Goal: Information Seeking & Learning: Learn about a topic

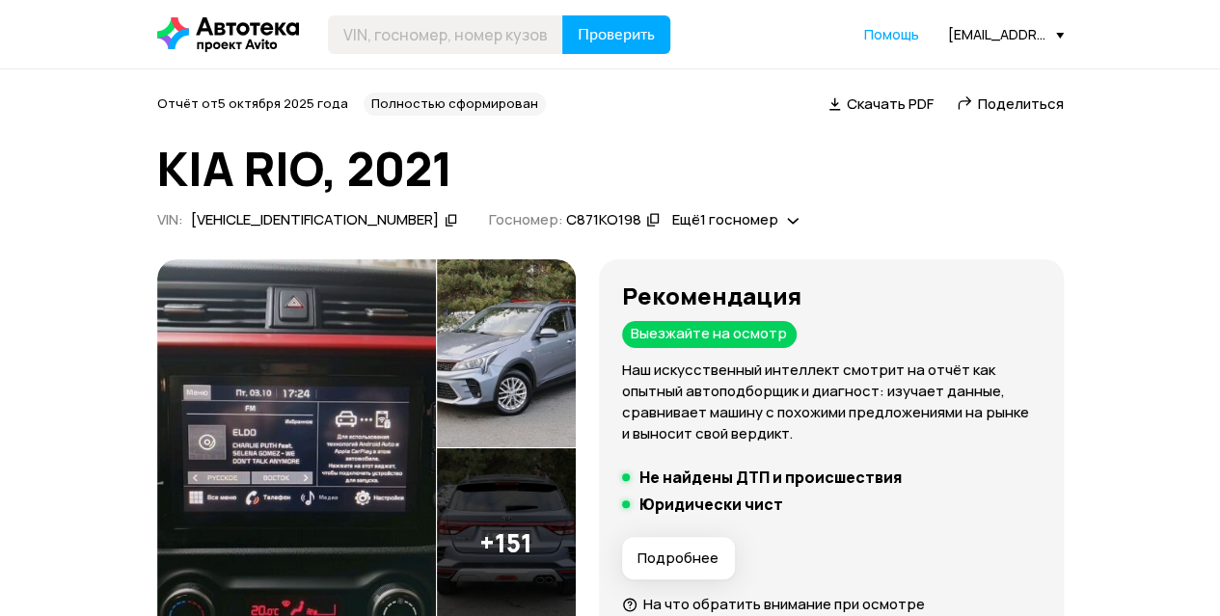
click at [305, 352] on img at bounding box center [296, 448] width 279 height 379
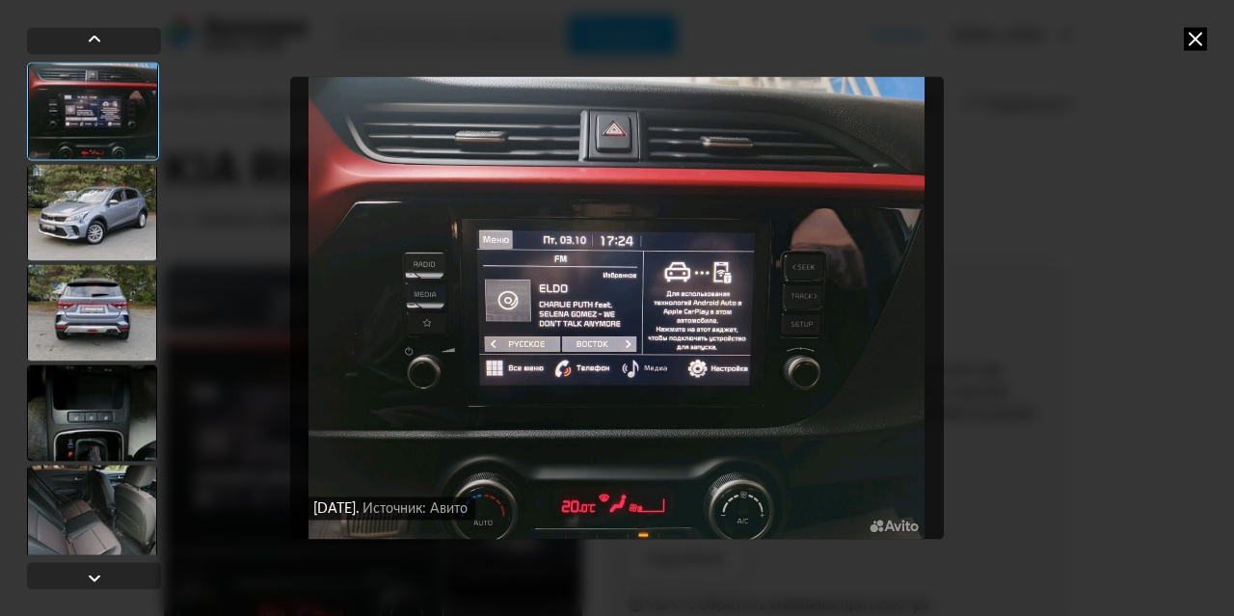
click at [95, 412] on div at bounding box center [92, 412] width 130 height 96
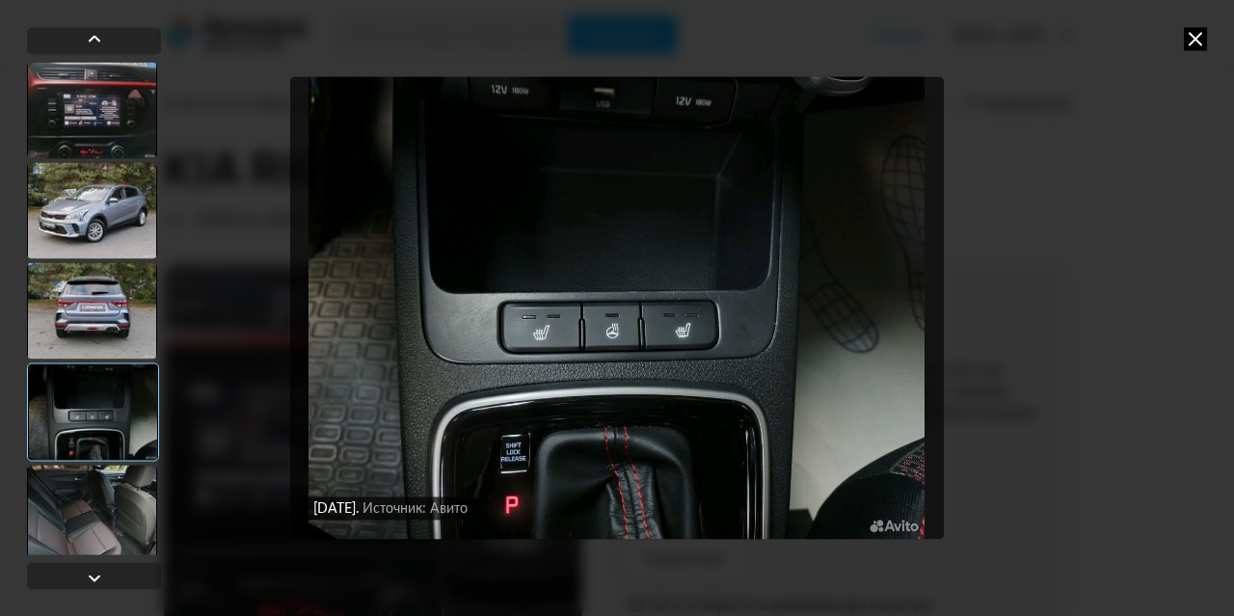
click at [1205, 32] on icon at bounding box center [1195, 38] width 23 height 23
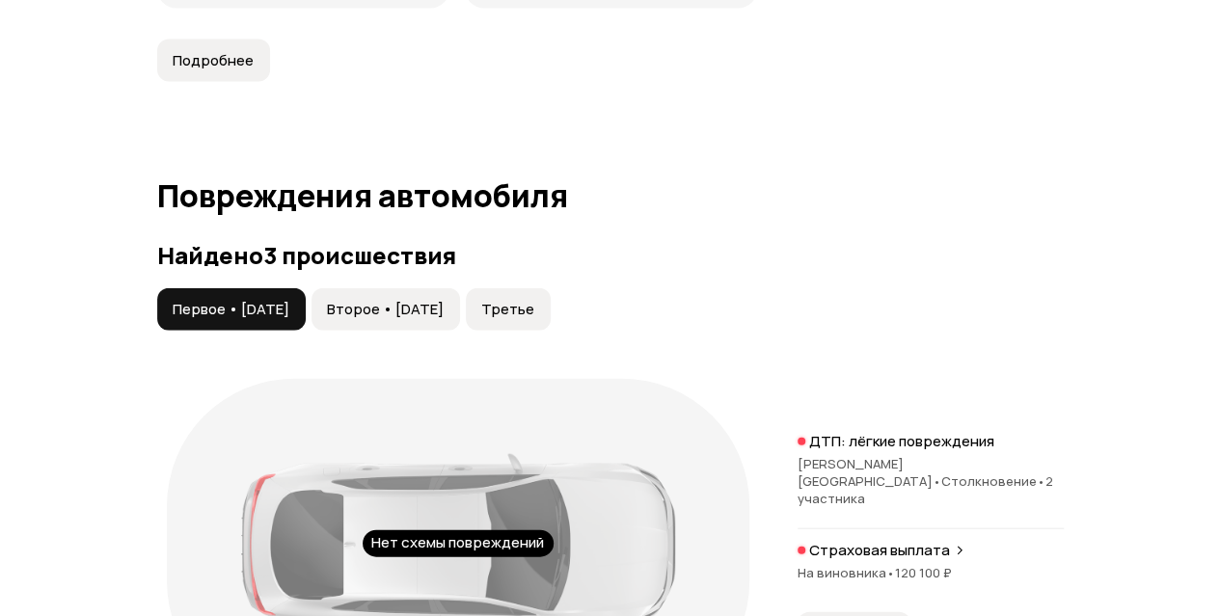
scroll to position [2218, 0]
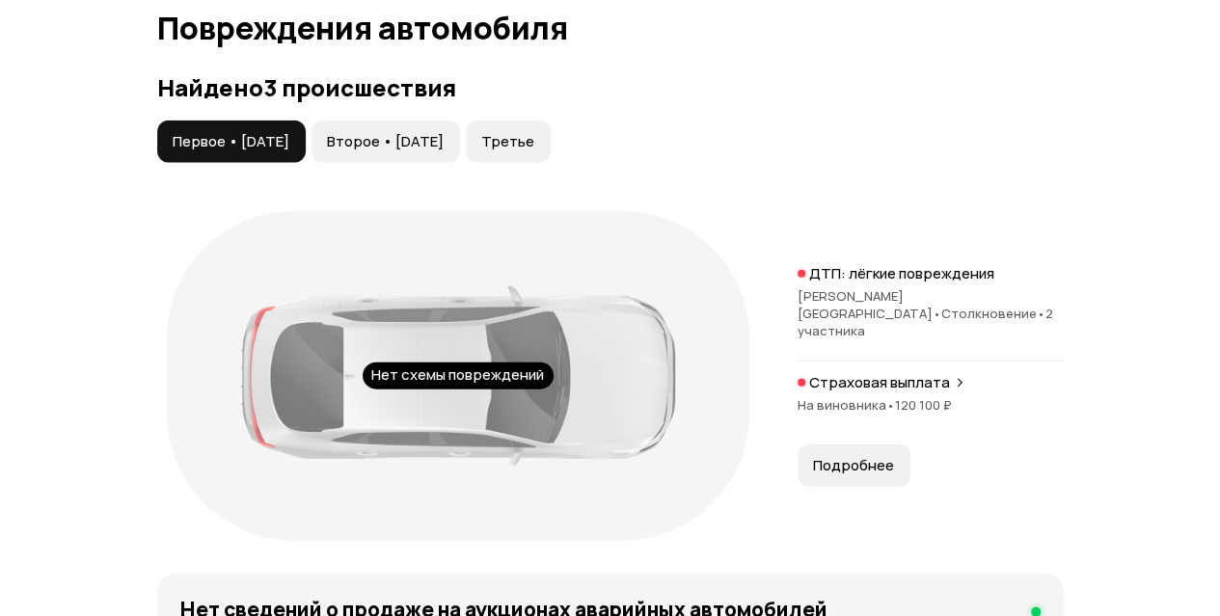
click at [441, 151] on span "Второе • 27 дек 2016" at bounding box center [385, 141] width 117 height 19
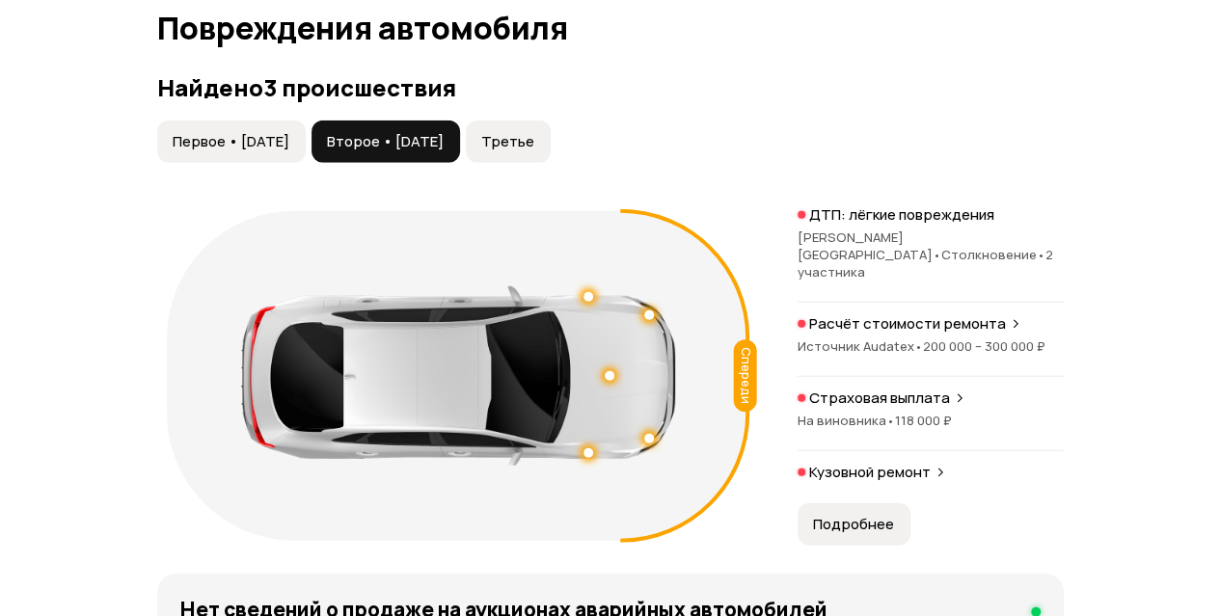
click at [534, 151] on span "Третье" at bounding box center [507, 141] width 53 height 19
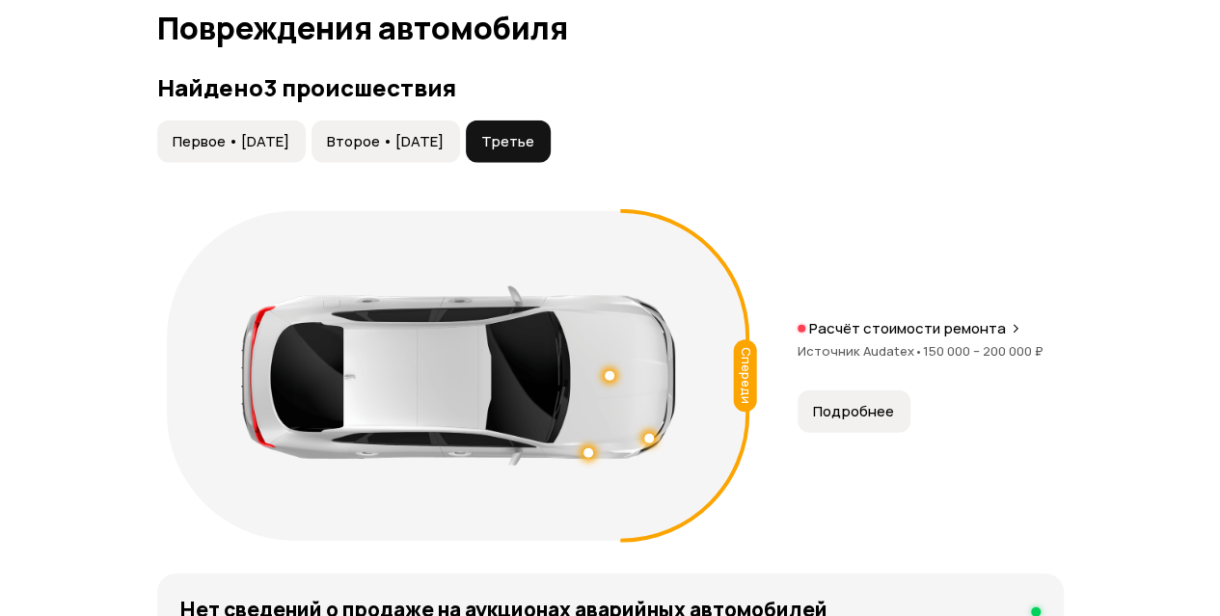
click at [441, 151] on span "Второе • 27 дек 2016" at bounding box center [385, 141] width 117 height 19
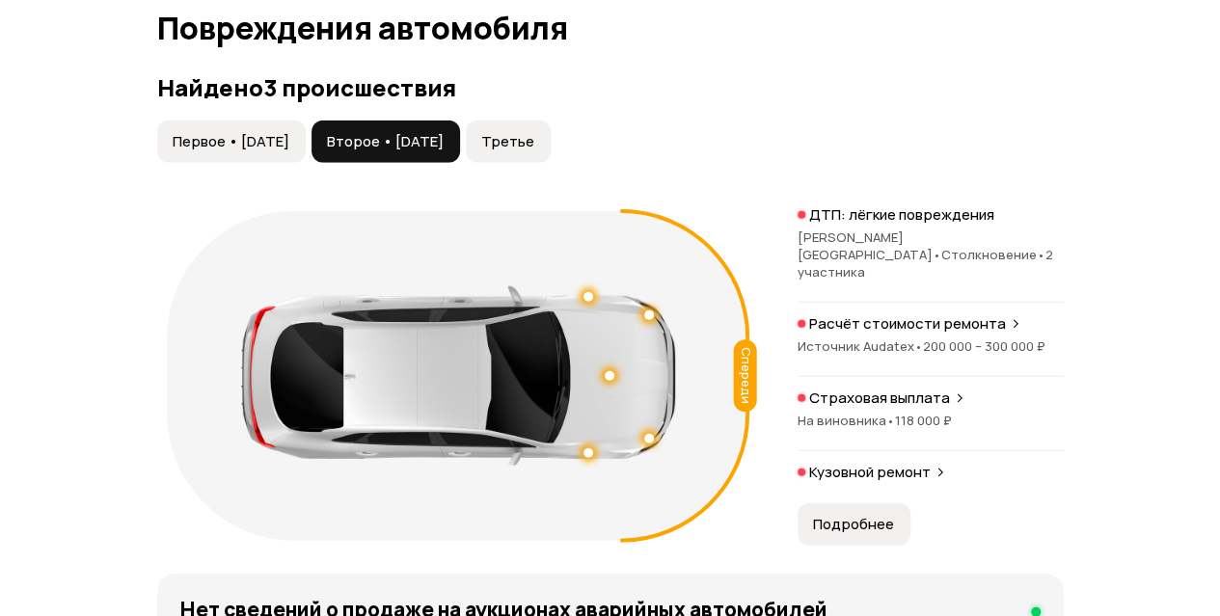
click at [245, 155] on button "Первое • 26 ноя 2016" at bounding box center [231, 142] width 148 height 42
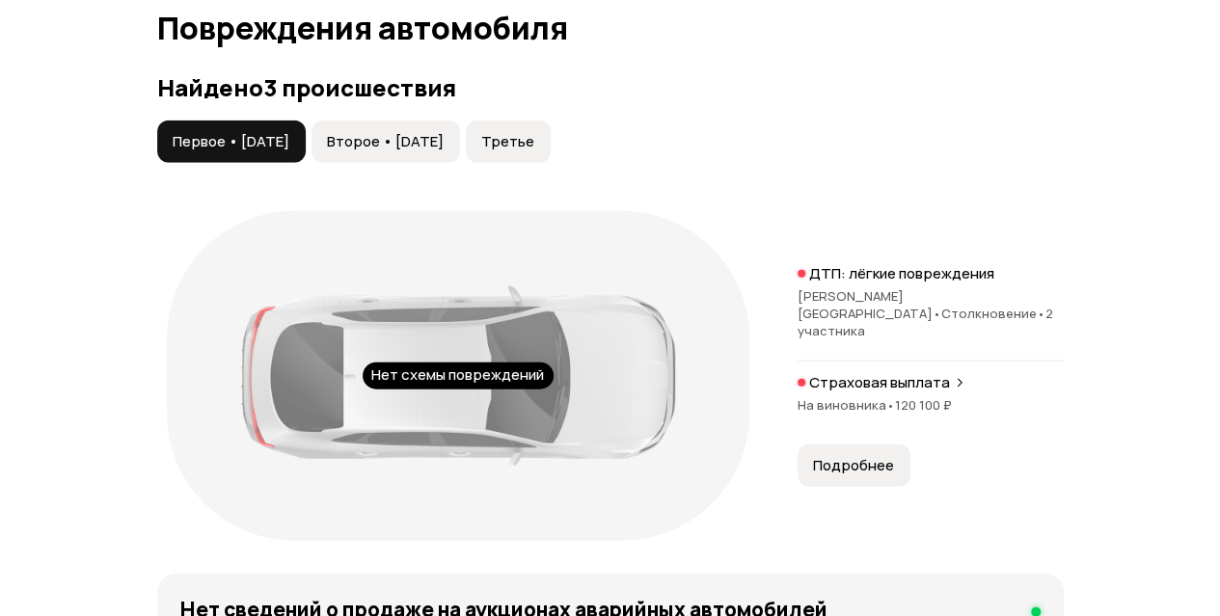
click at [378, 151] on span "Второе • 27 дек 2016" at bounding box center [385, 141] width 117 height 19
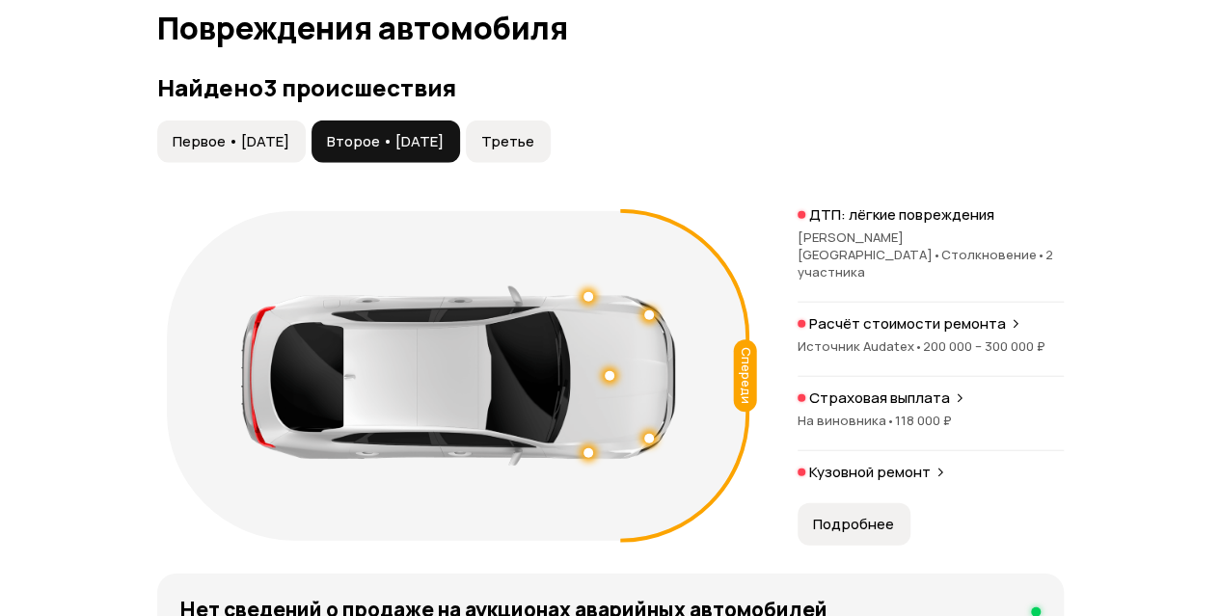
click at [551, 163] on button "Третье" at bounding box center [508, 142] width 85 height 42
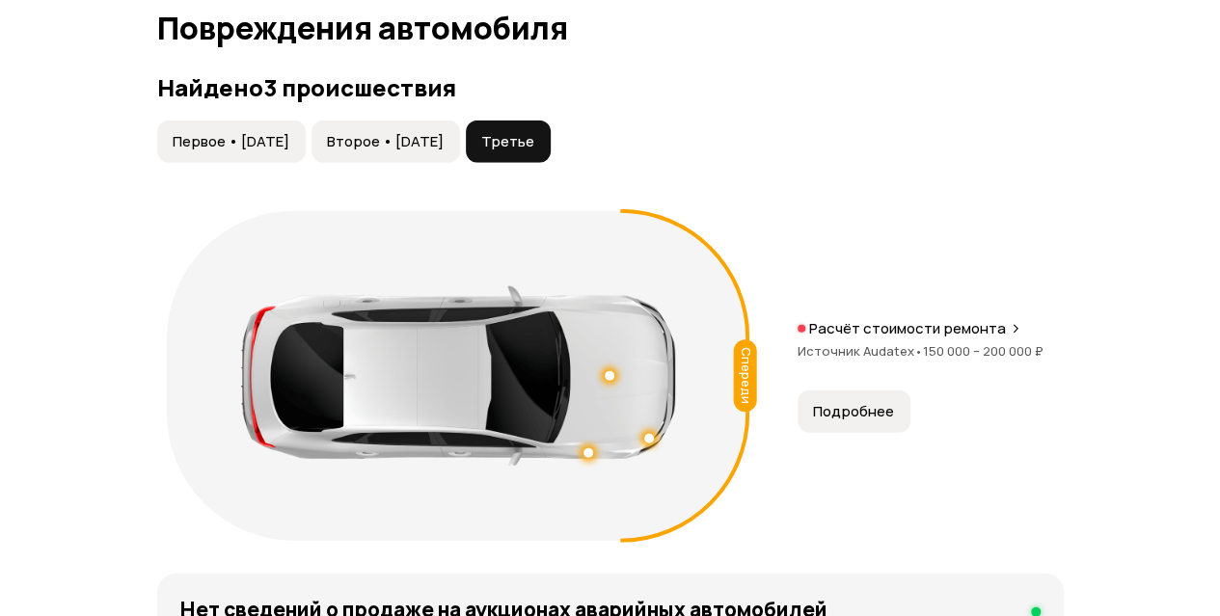
click at [255, 151] on span "Первое • 26 ноя 2016" at bounding box center [231, 141] width 117 height 19
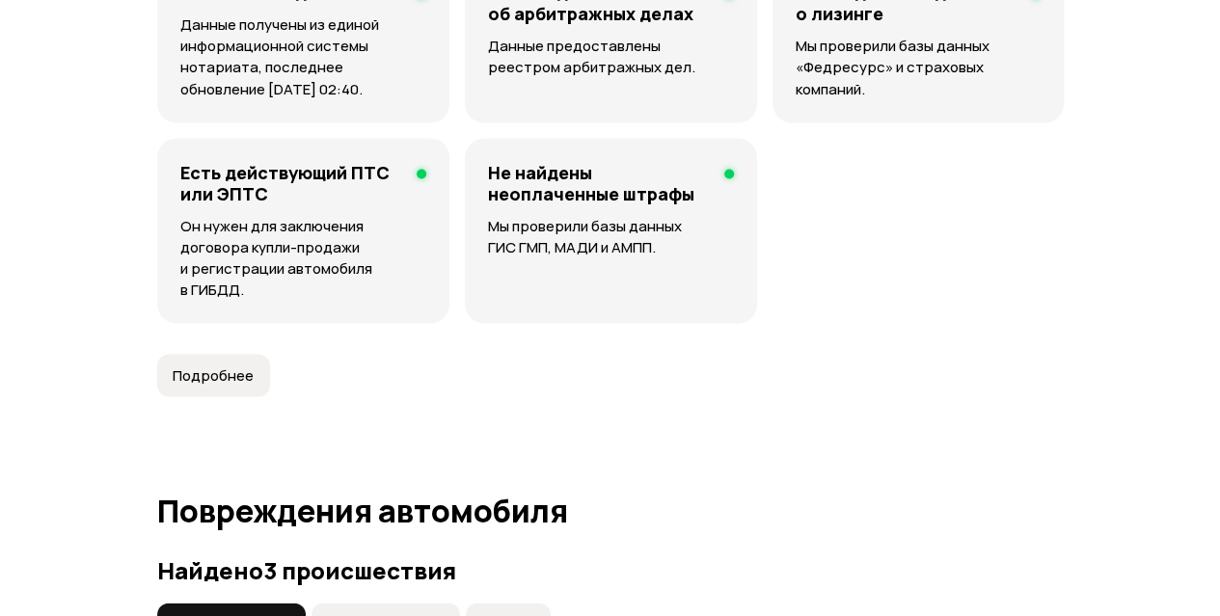
scroll to position [1929, 0]
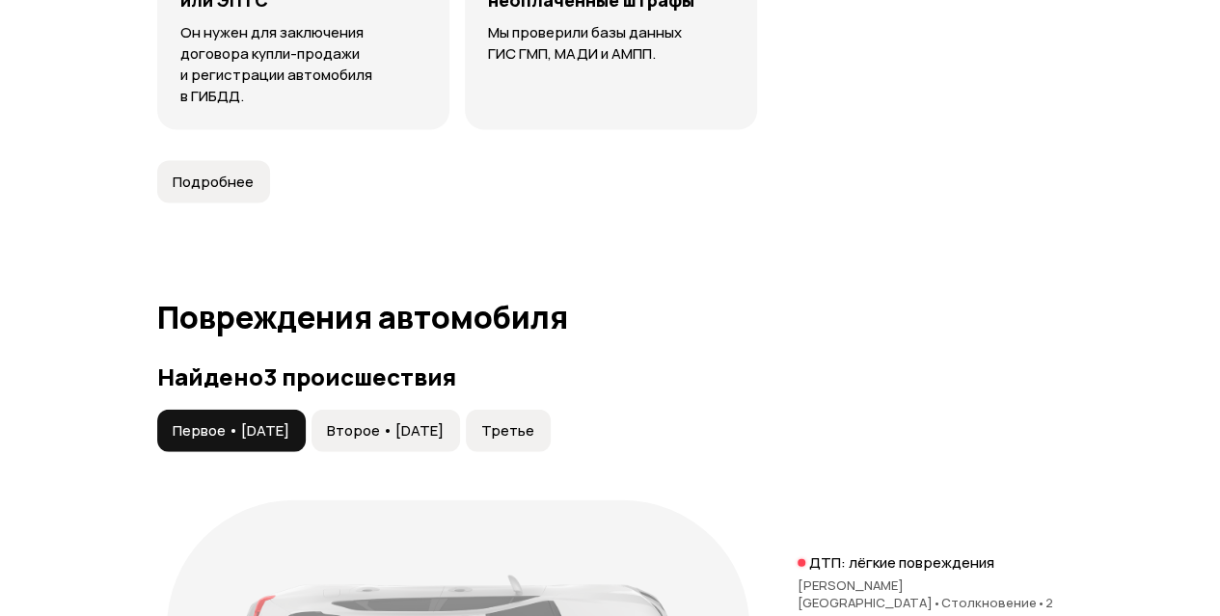
click at [444, 441] on span "Второе • 27 дек 2016" at bounding box center [385, 430] width 117 height 19
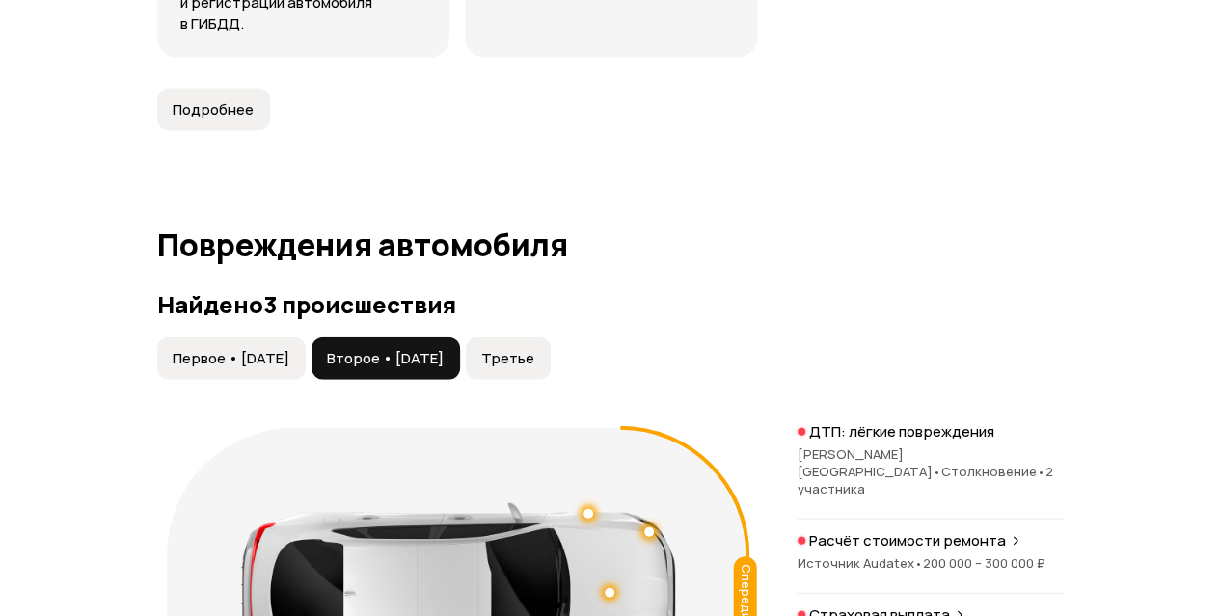
scroll to position [2121, 0]
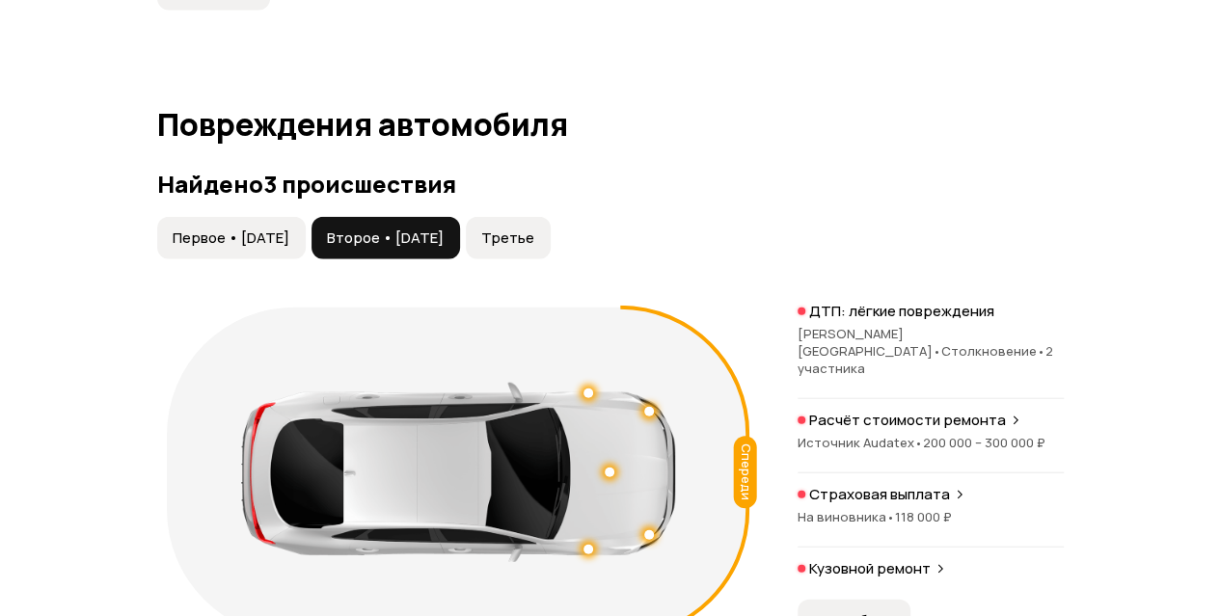
click at [534, 248] on span "Третье" at bounding box center [507, 238] width 53 height 19
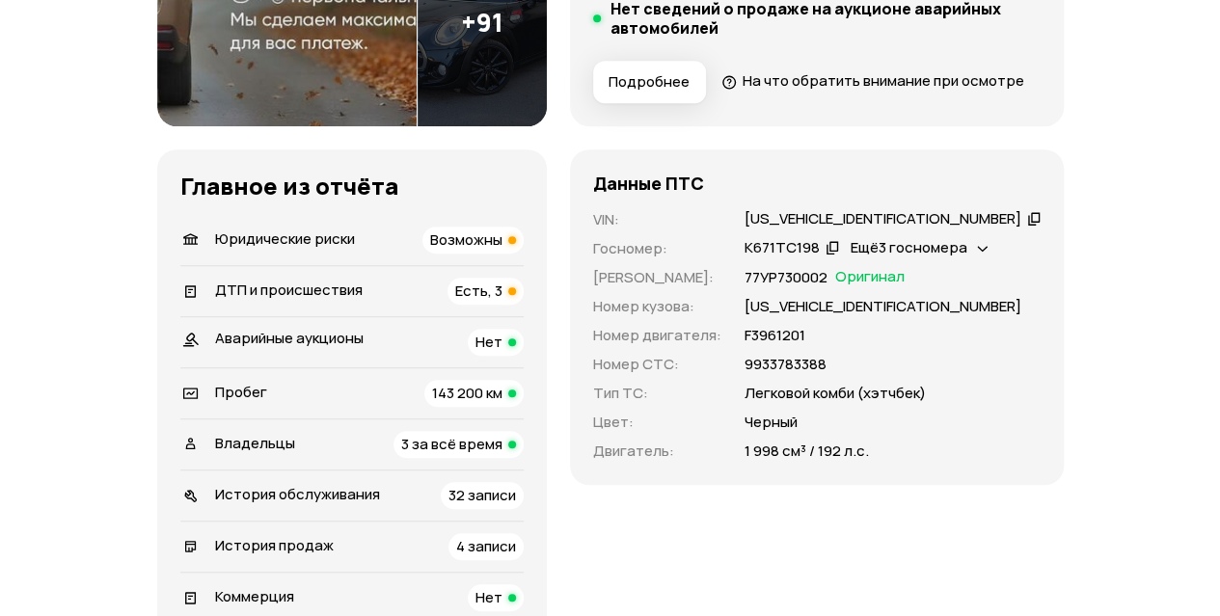
scroll to position [193, 0]
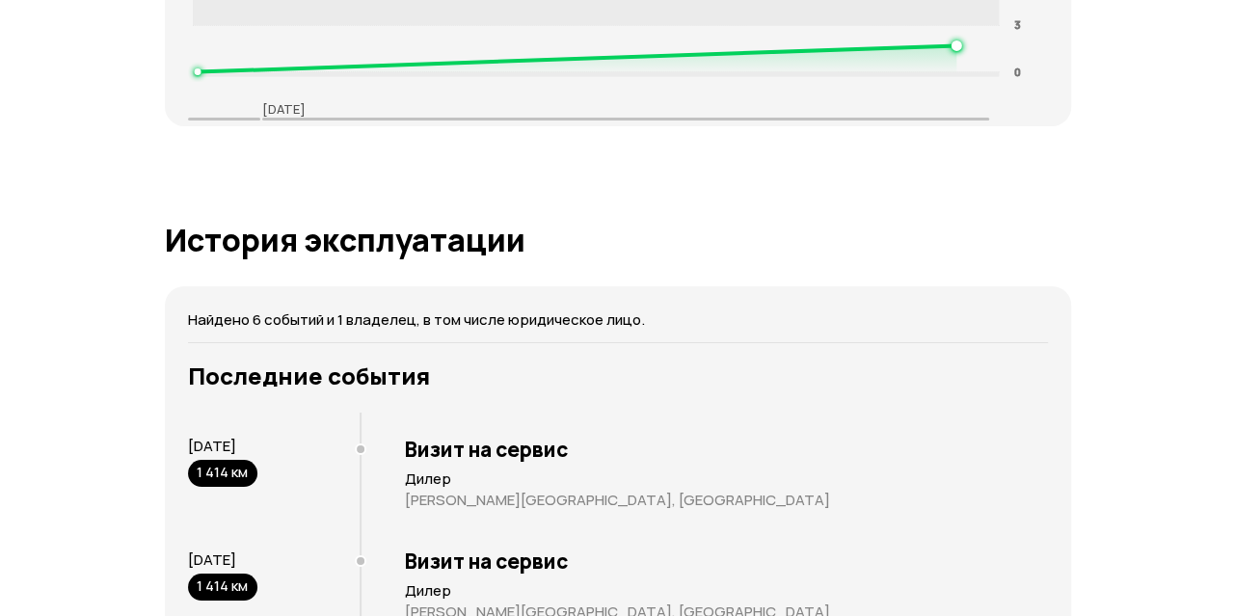
scroll to position [3664, 0]
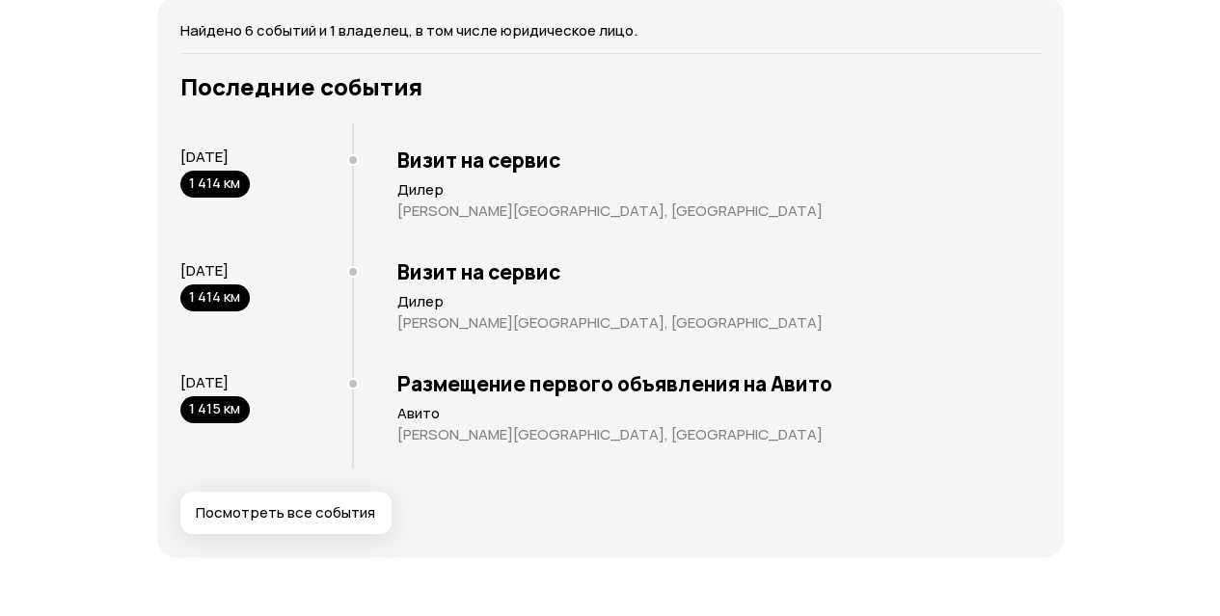
click at [339, 523] on span "Посмотреть все события" at bounding box center [285, 512] width 179 height 19
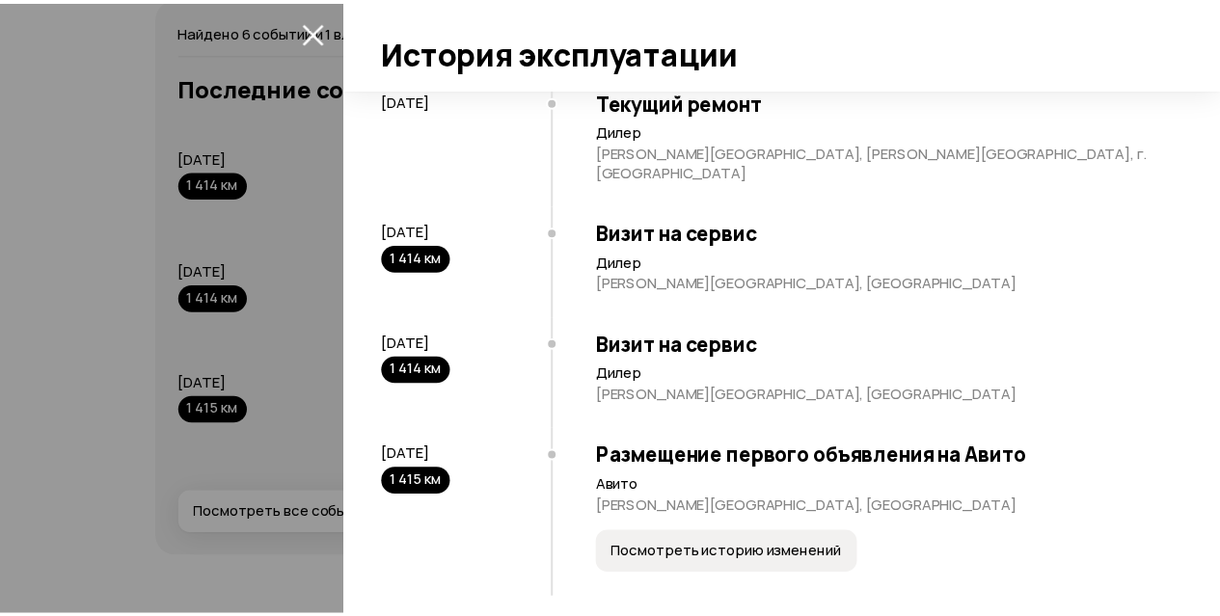
scroll to position [0, 0]
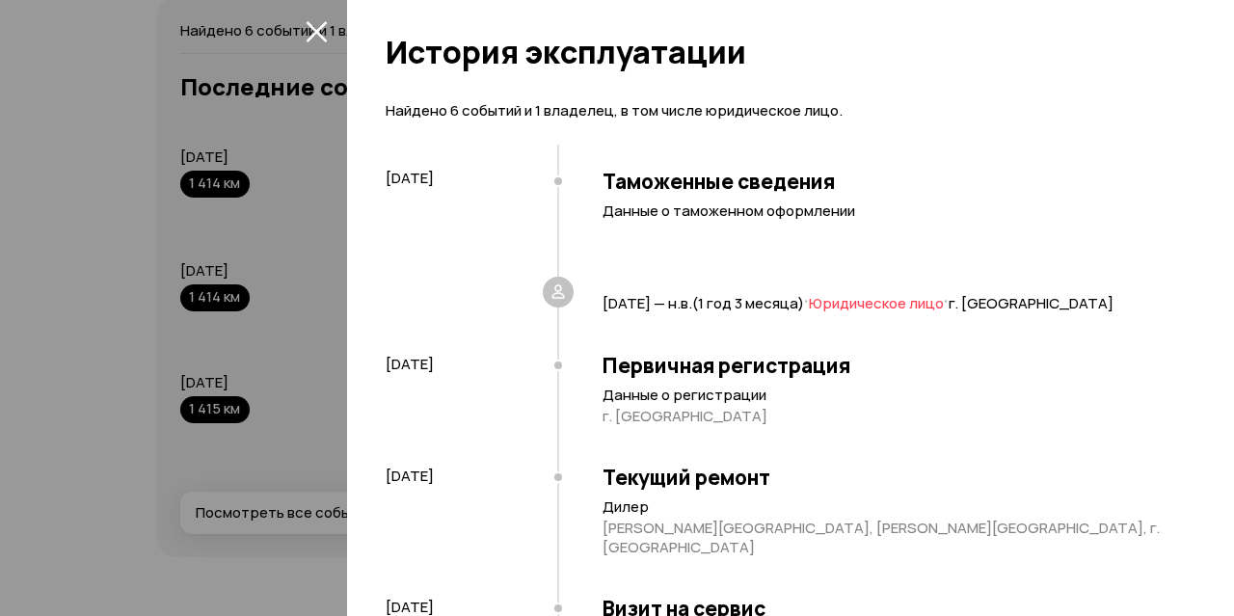
click at [318, 32] on icon "закрыть" at bounding box center [317, 31] width 22 height 22
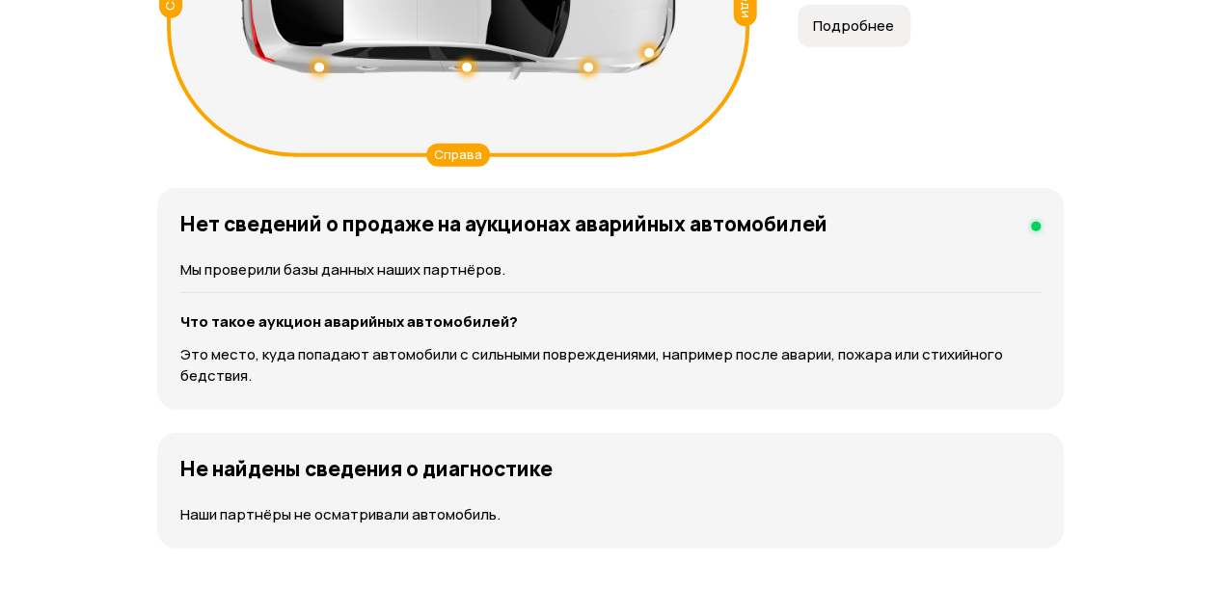
scroll to position [2121, 0]
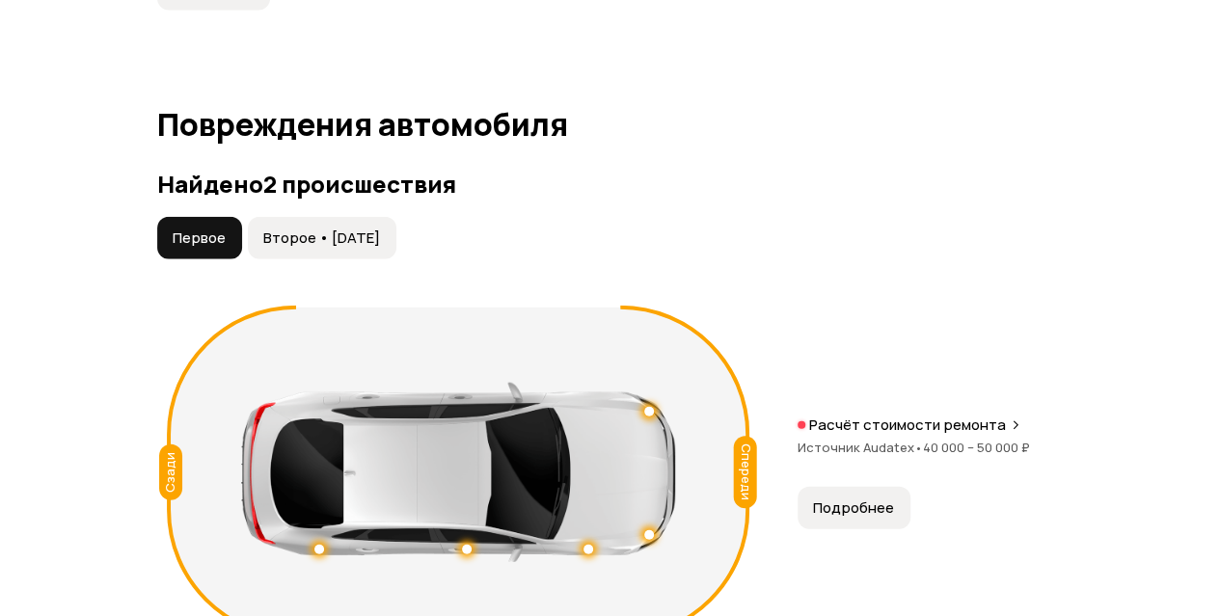
click at [374, 248] on span "Второе • [DATE]" at bounding box center [321, 238] width 117 height 19
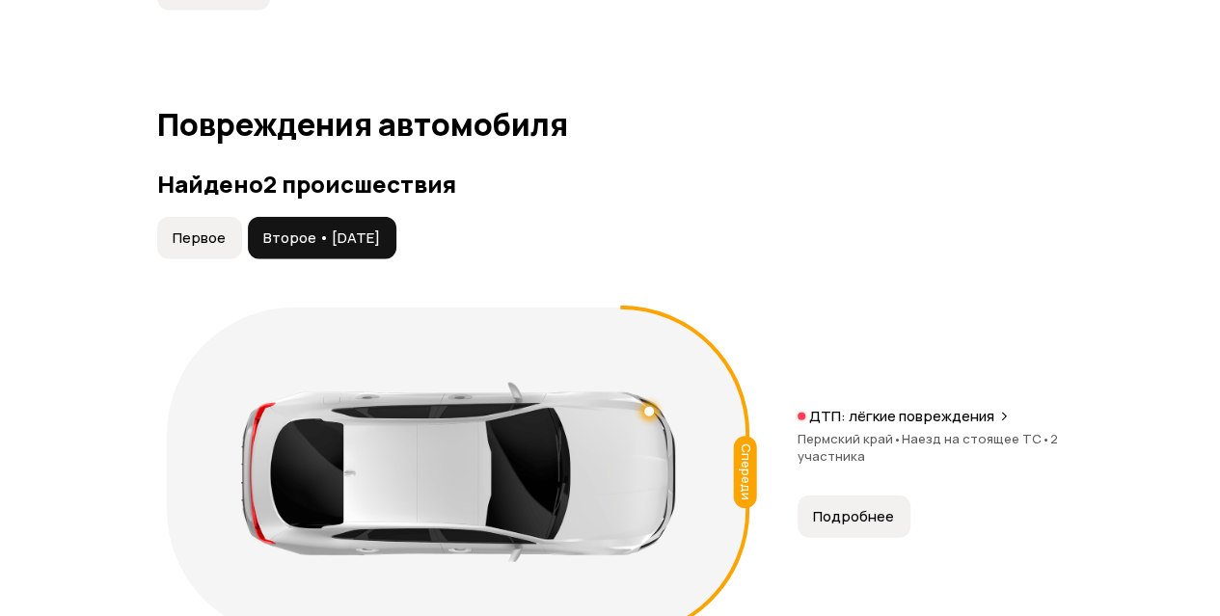
click at [229, 259] on button "Первое" at bounding box center [199, 238] width 85 height 42
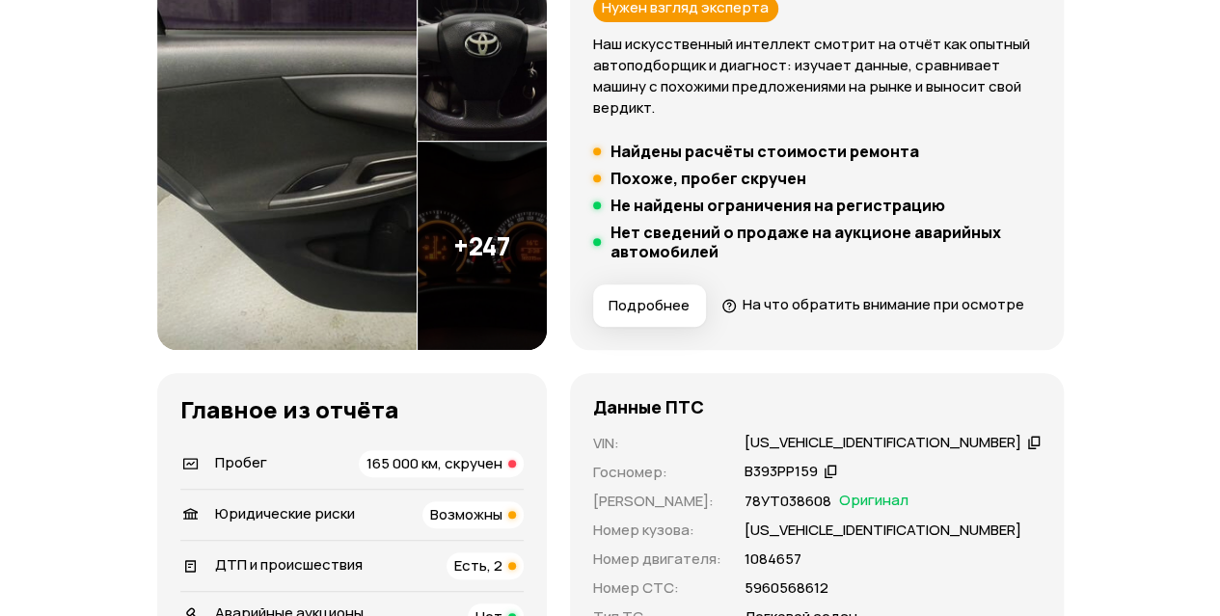
scroll to position [96, 0]
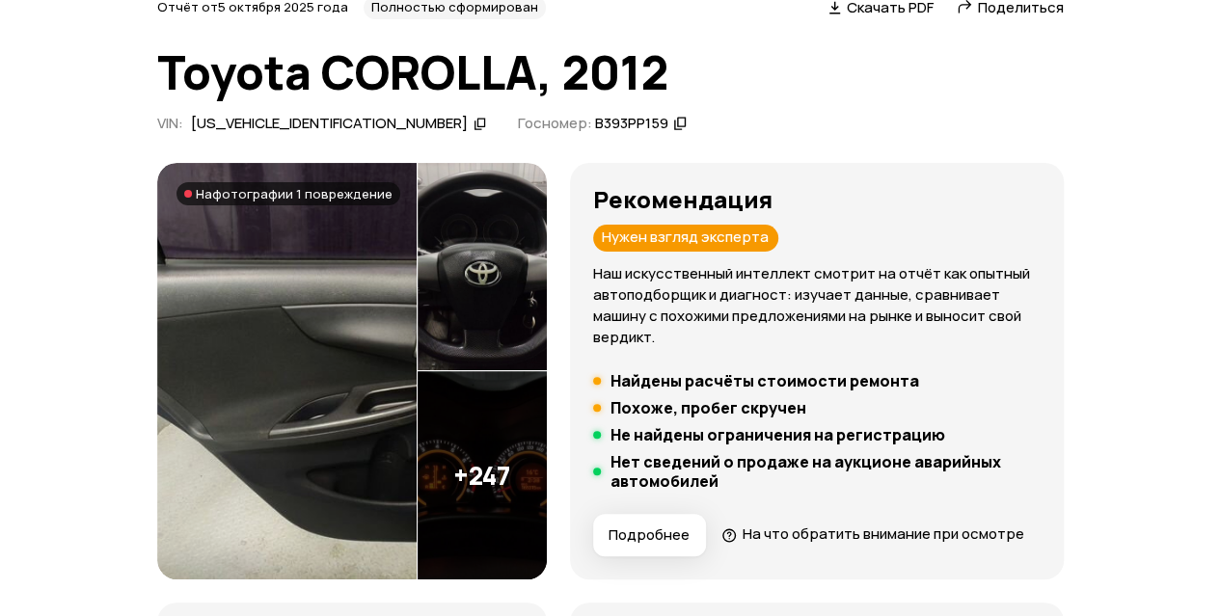
click at [505, 218] on img at bounding box center [482, 267] width 129 height 208
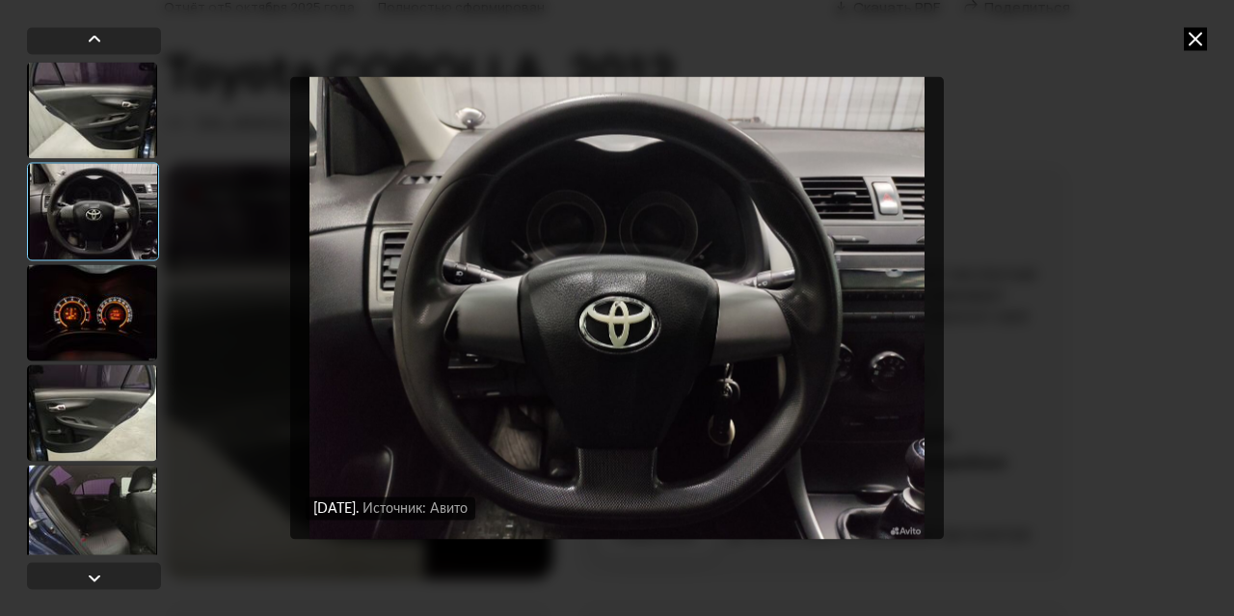
click at [94, 302] on div at bounding box center [92, 312] width 130 height 96
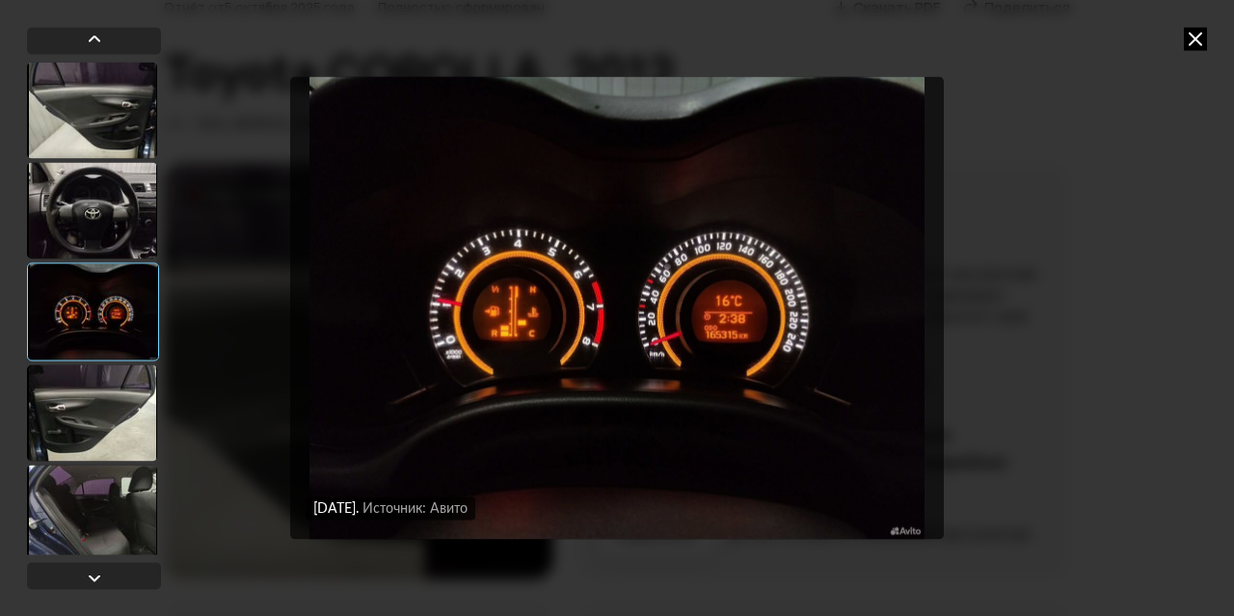
click at [1192, 40] on icon at bounding box center [1195, 38] width 23 height 23
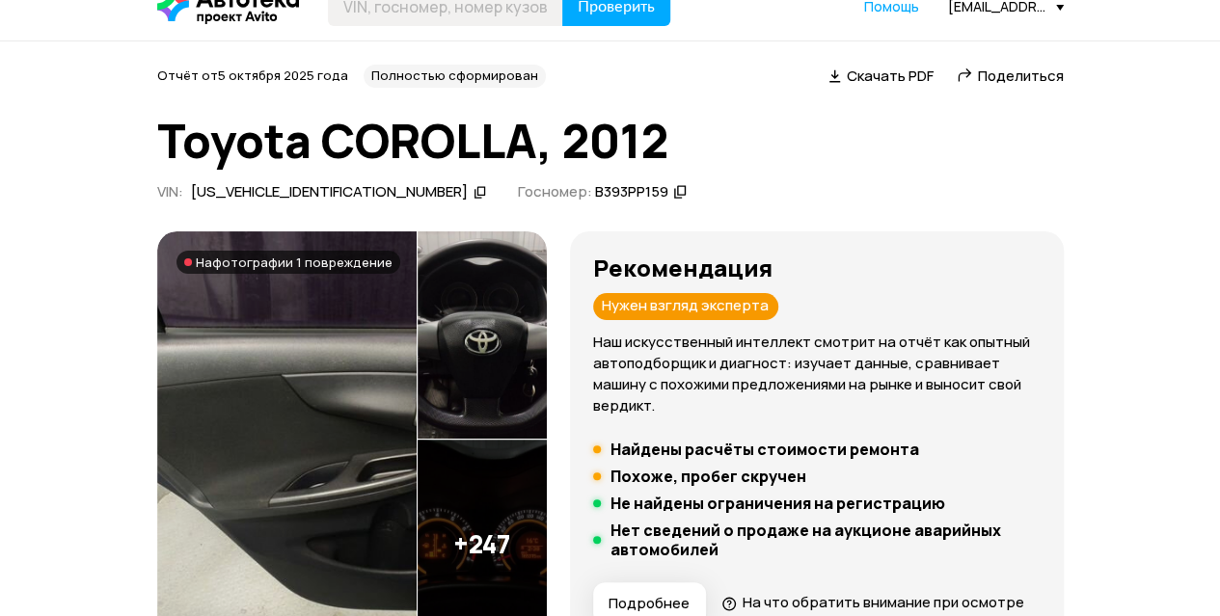
scroll to position [0, 0]
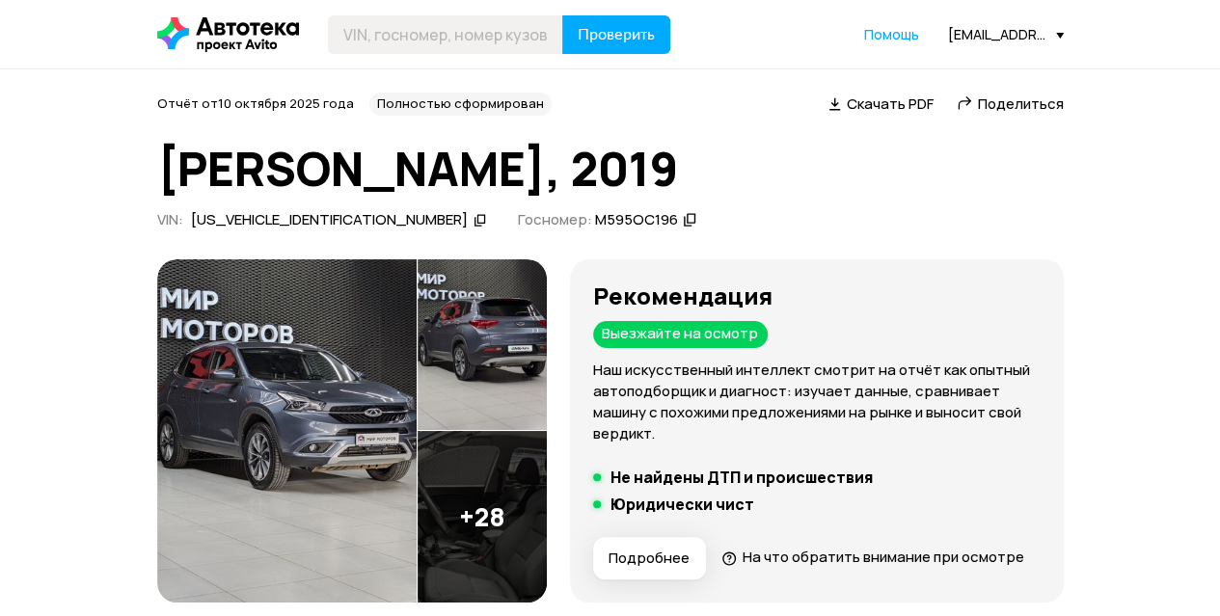
click at [513, 346] on img at bounding box center [482, 345] width 129 height 172
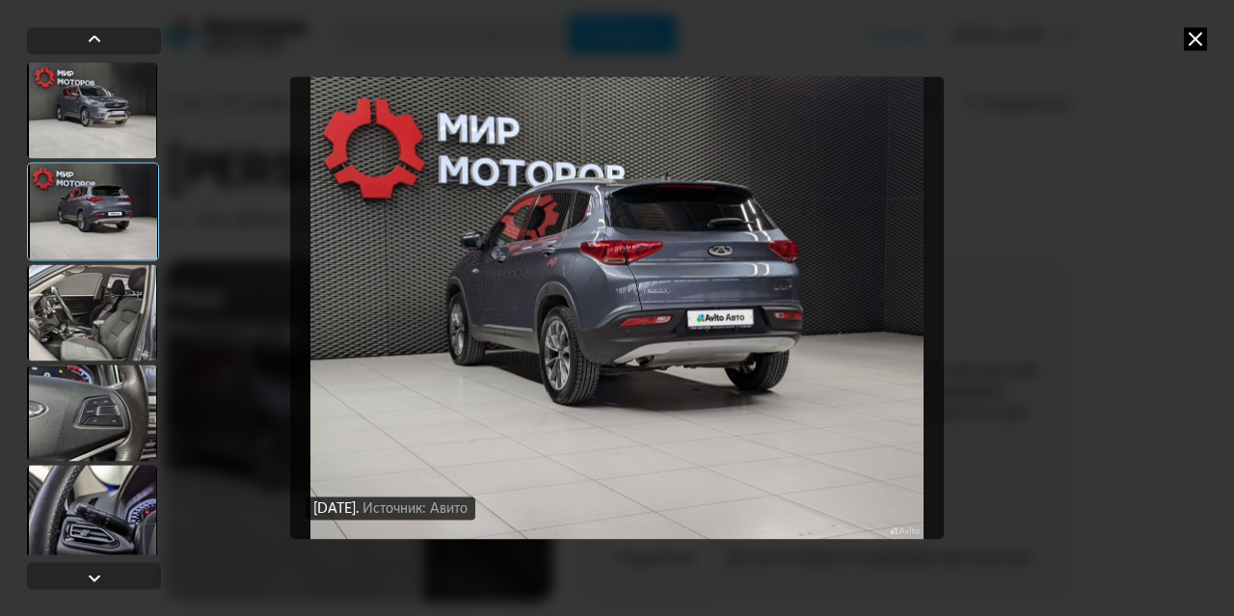
click at [87, 329] on div at bounding box center [92, 312] width 130 height 96
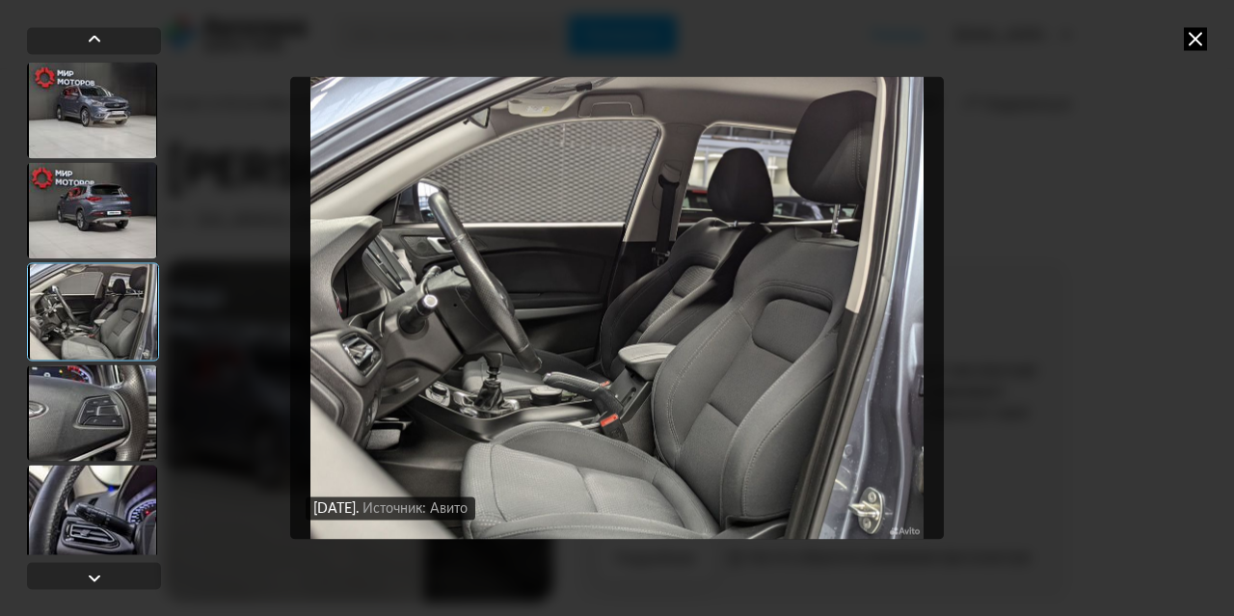
click at [112, 425] on div at bounding box center [92, 412] width 130 height 96
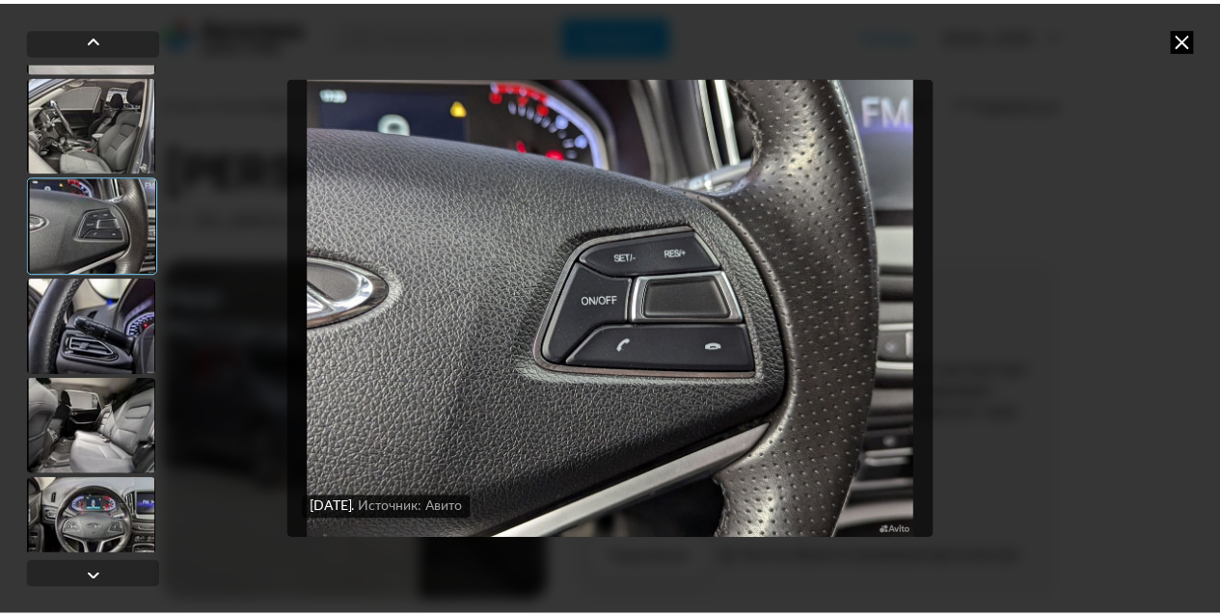
scroll to position [193, 0]
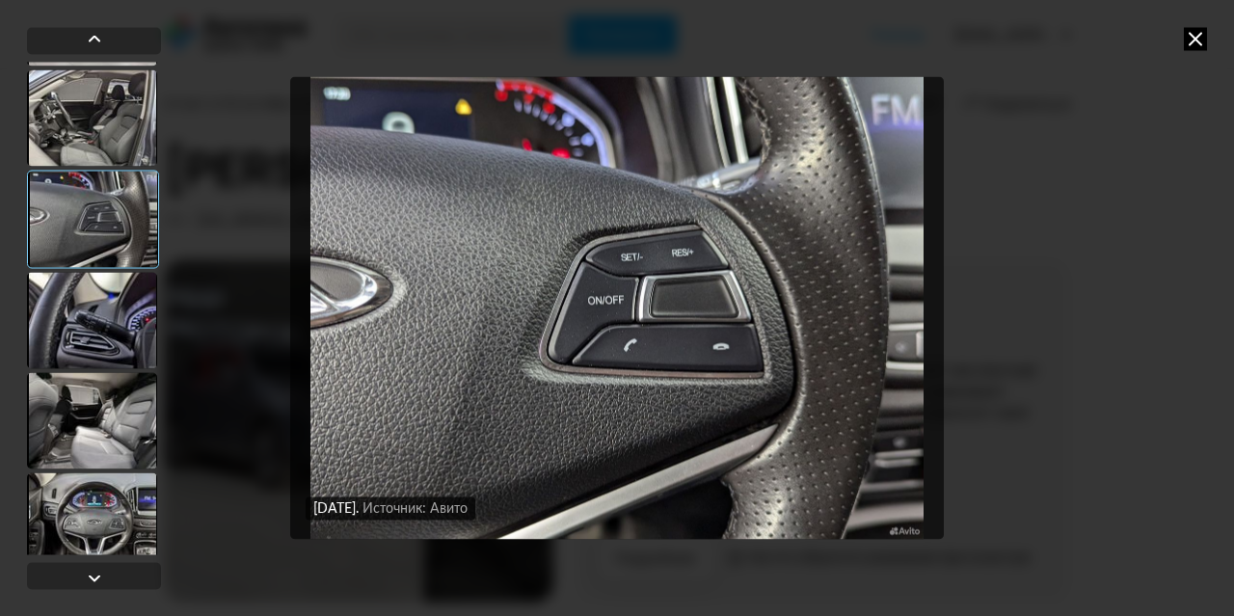
click at [129, 510] on div at bounding box center [92, 520] width 130 height 96
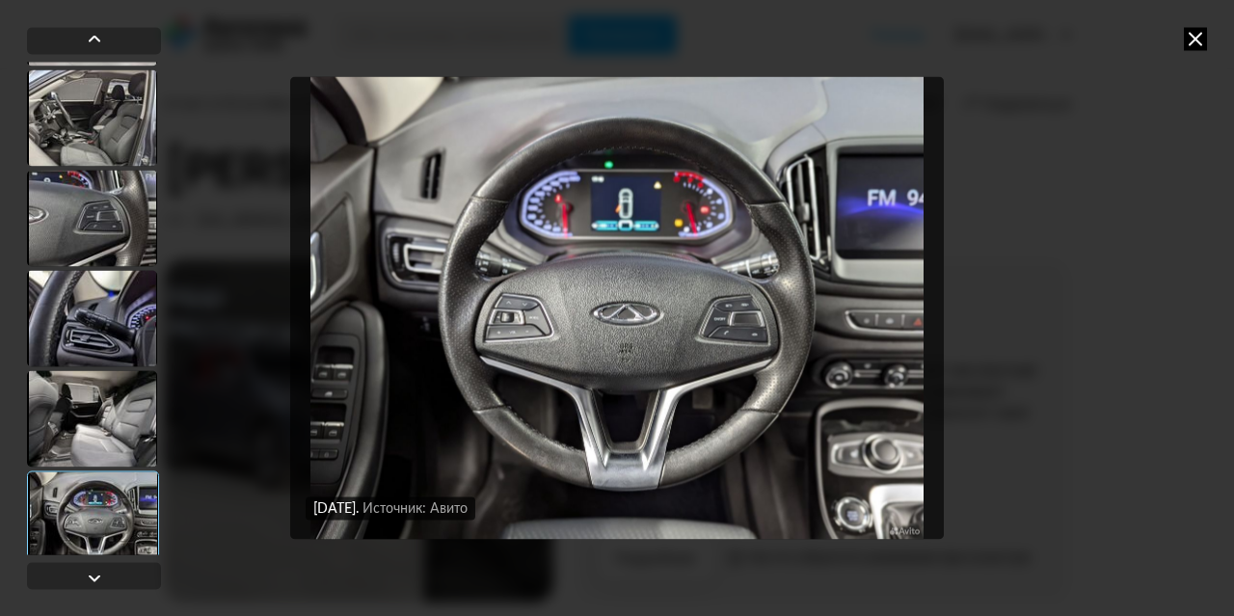
click at [1193, 41] on icon at bounding box center [1195, 38] width 23 height 23
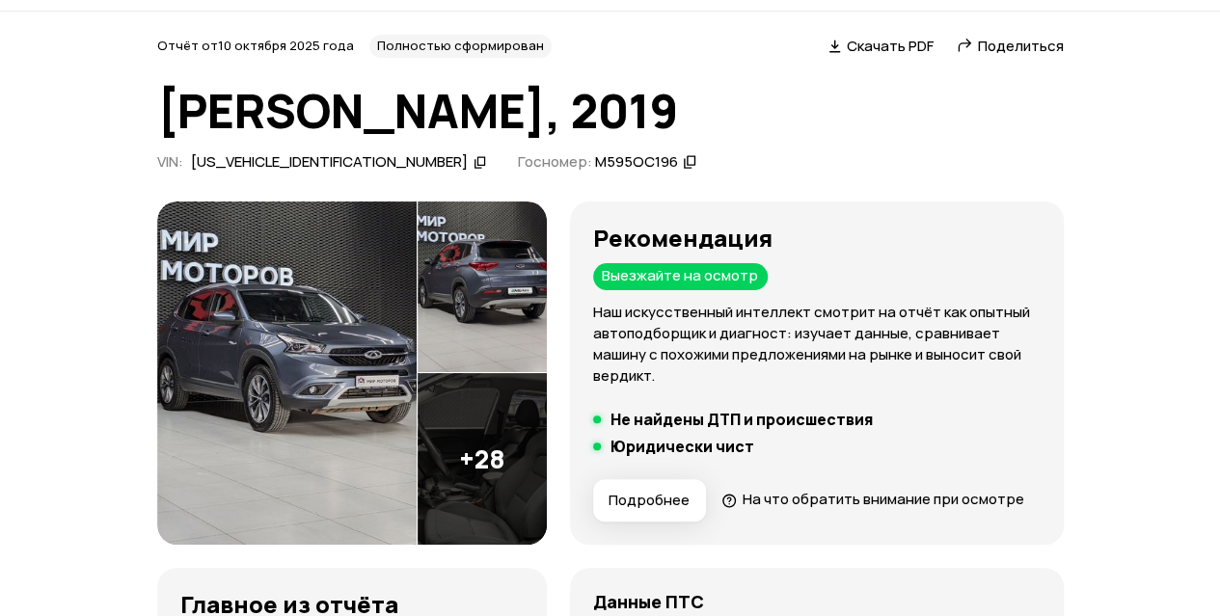
scroll to position [0, 0]
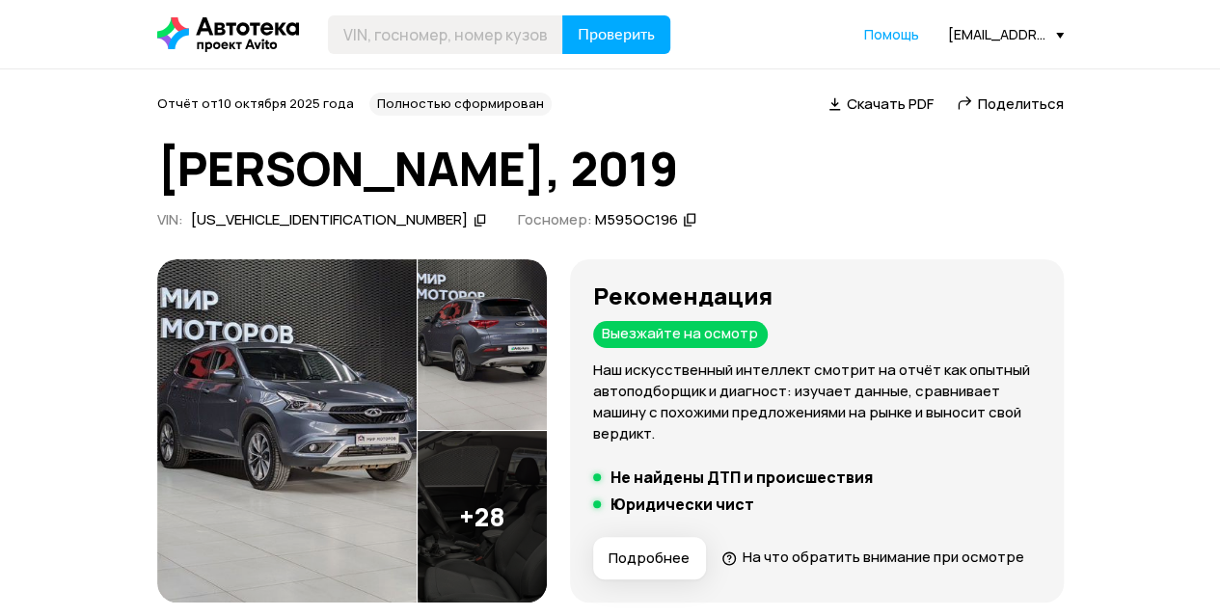
click at [351, 348] on img at bounding box center [286, 430] width 259 height 343
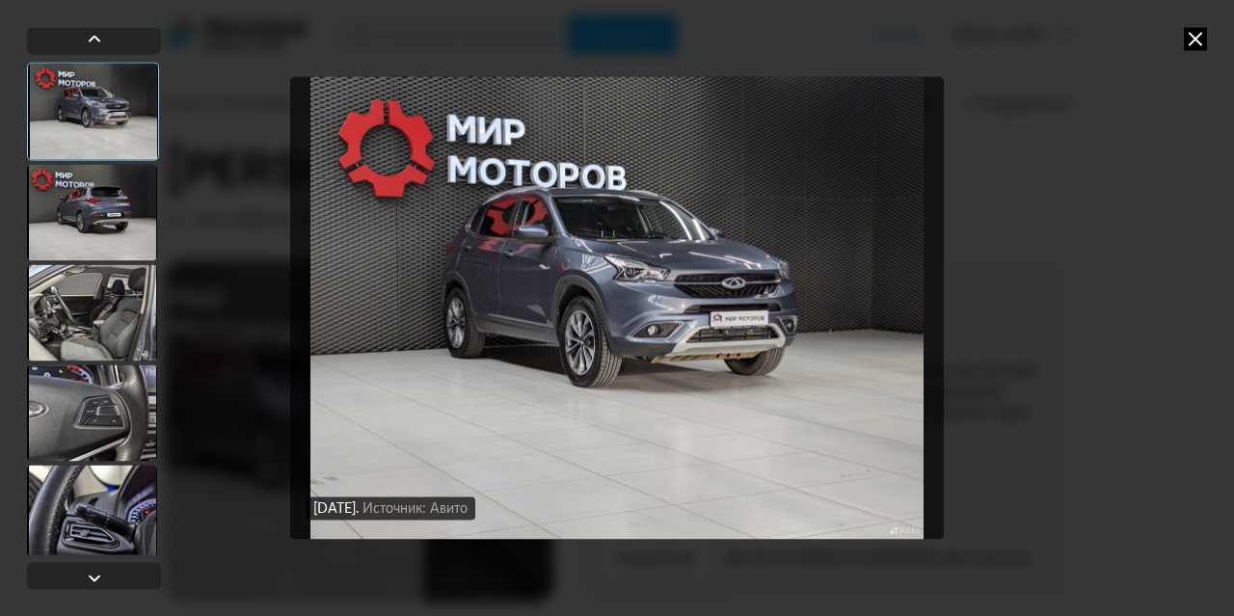
click at [116, 314] on div at bounding box center [92, 312] width 130 height 96
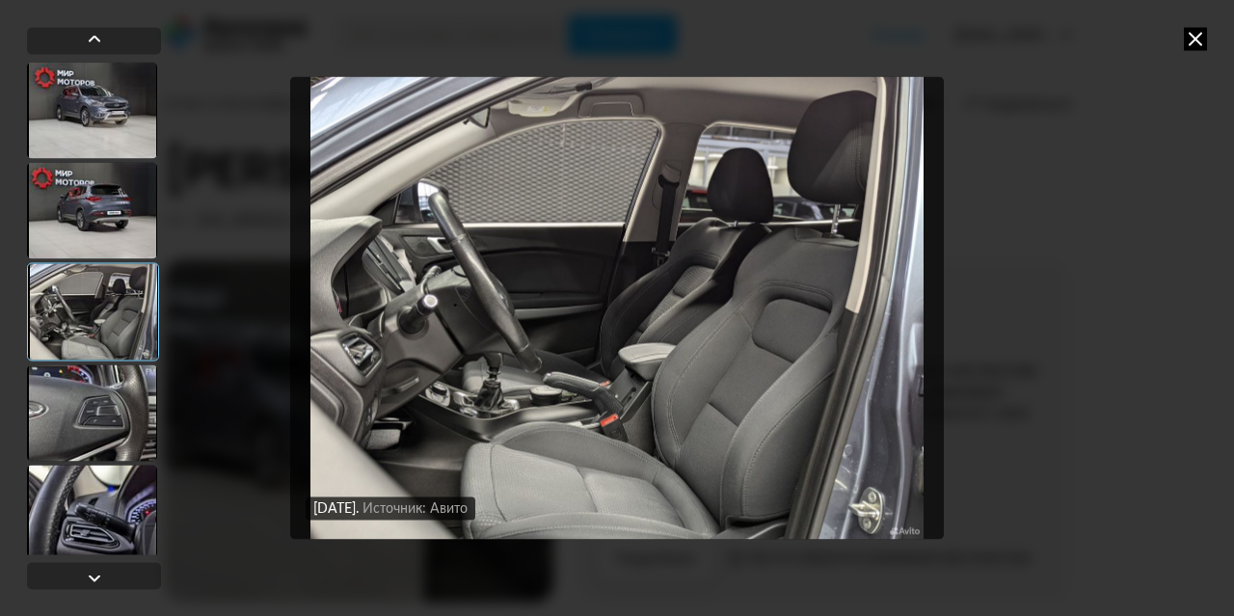
click at [1201, 40] on icon at bounding box center [1195, 38] width 23 height 23
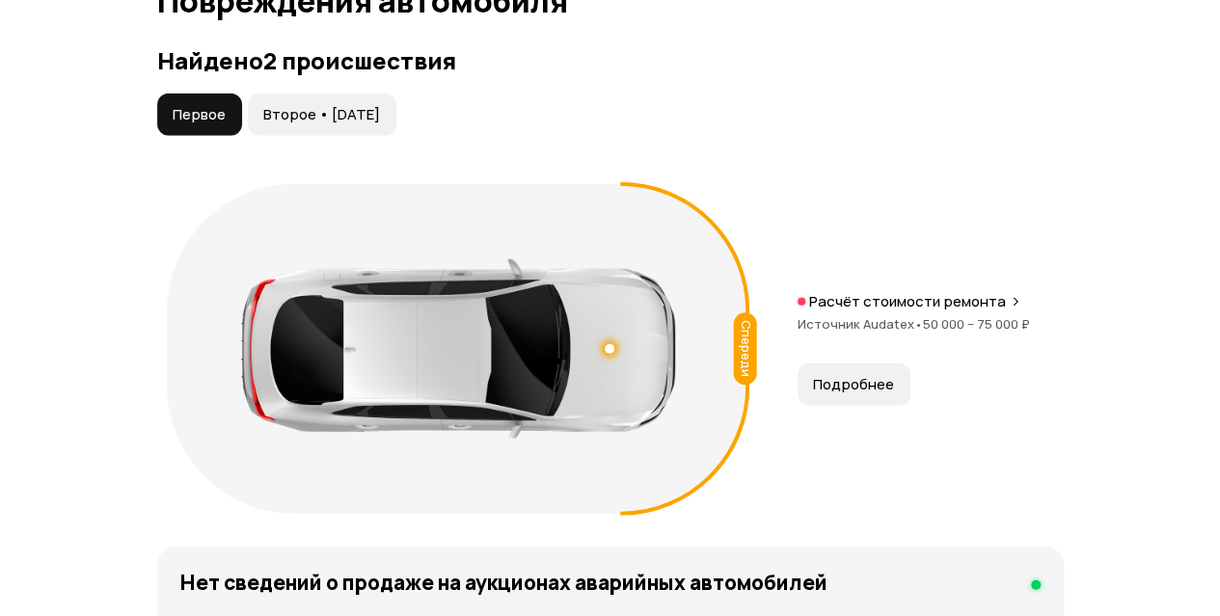
scroll to position [2218, 0]
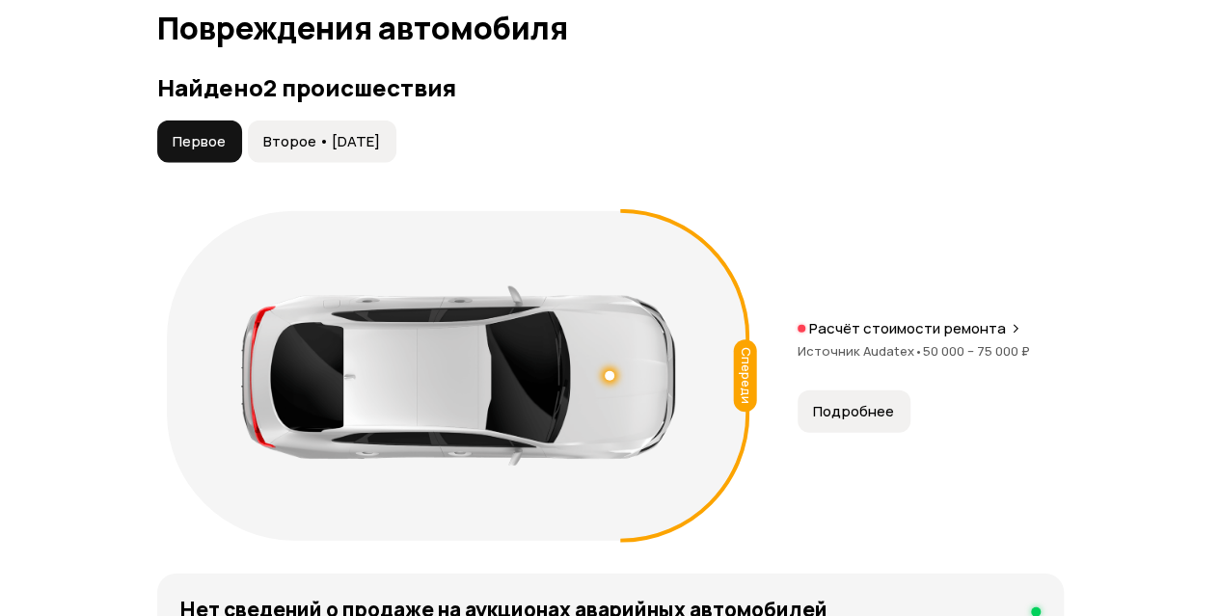
click at [326, 159] on button "Второе • 18 дек 2024" at bounding box center [322, 142] width 148 height 42
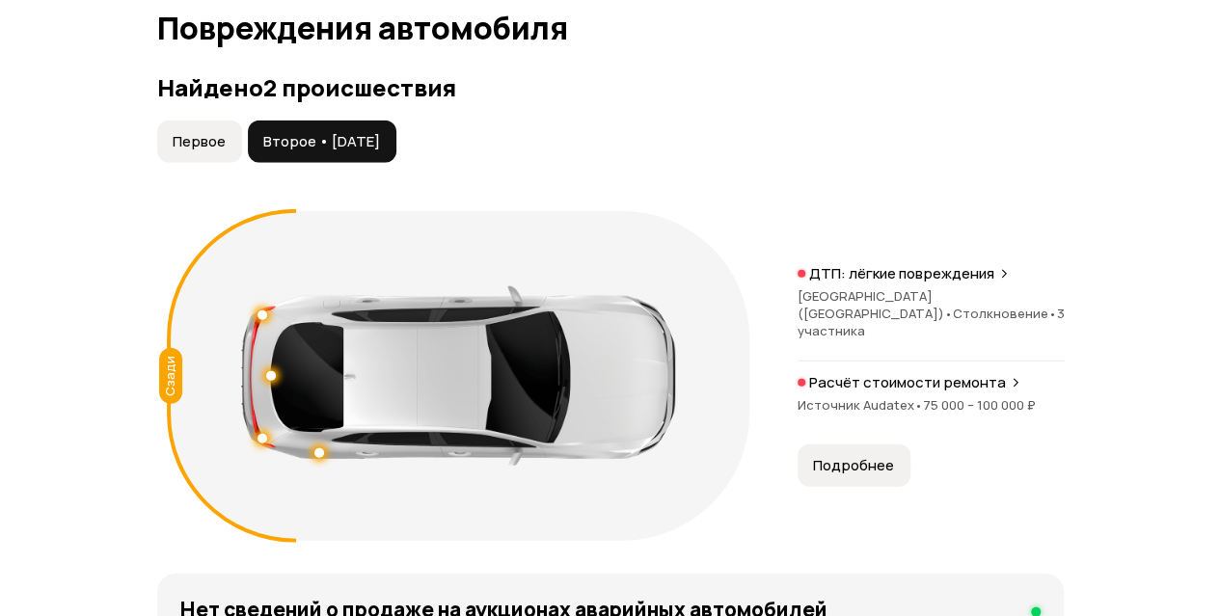
click at [212, 151] on span "Первое" at bounding box center [199, 141] width 53 height 19
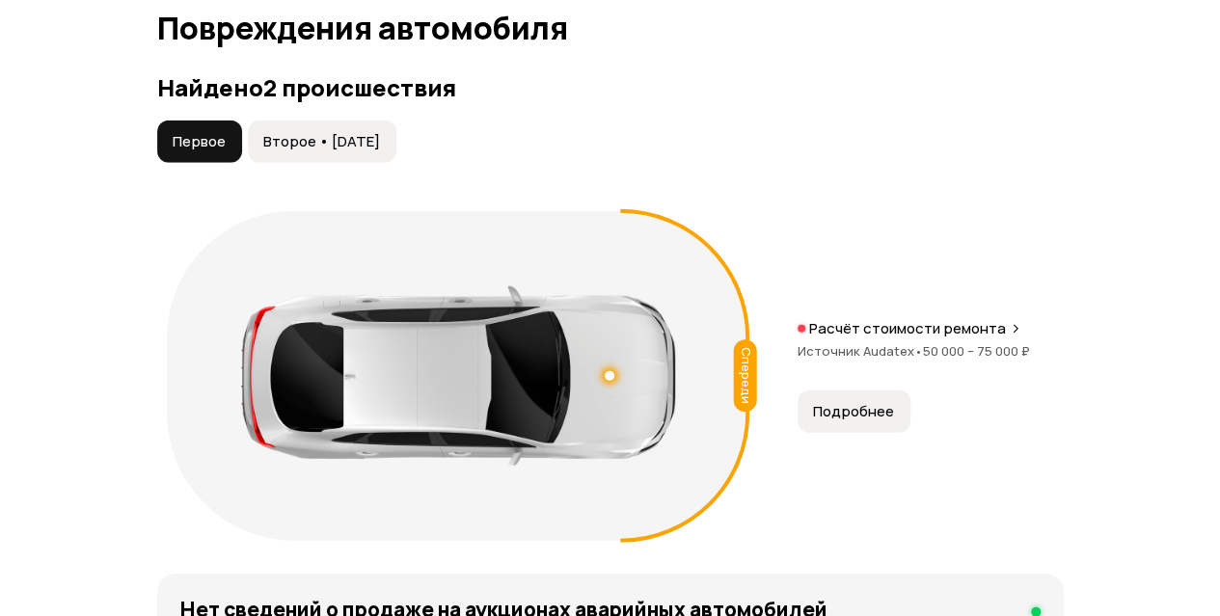
click at [348, 151] on span "Второе • 18 дек 2024" at bounding box center [321, 141] width 117 height 19
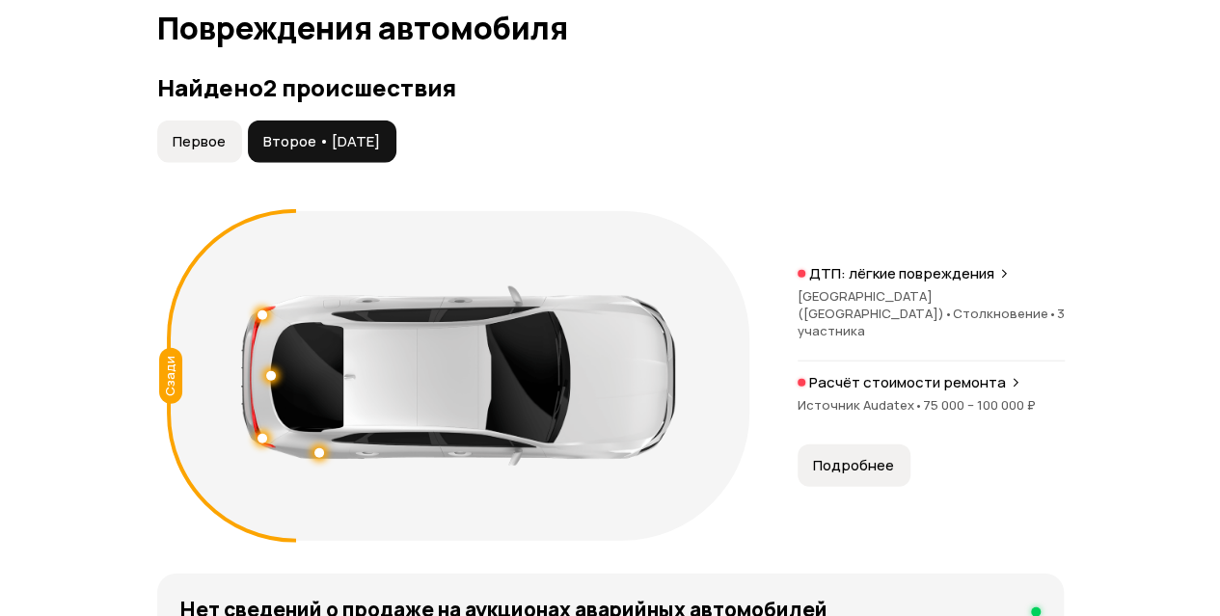
click at [224, 148] on div "Найдено 2 происшествия Первое Второе • 18 дек 2024 Сзади ДТП: лёгкие повреждени…" at bounding box center [610, 312] width 906 height 476
click at [209, 151] on span "Первое" at bounding box center [199, 141] width 53 height 19
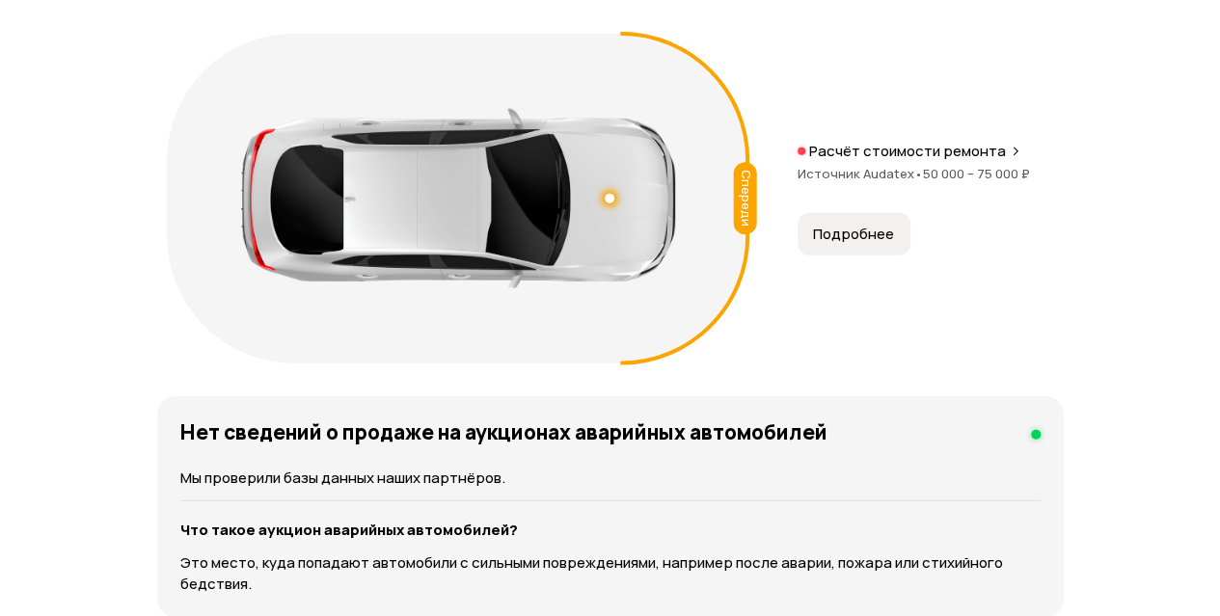
scroll to position [2314, 0]
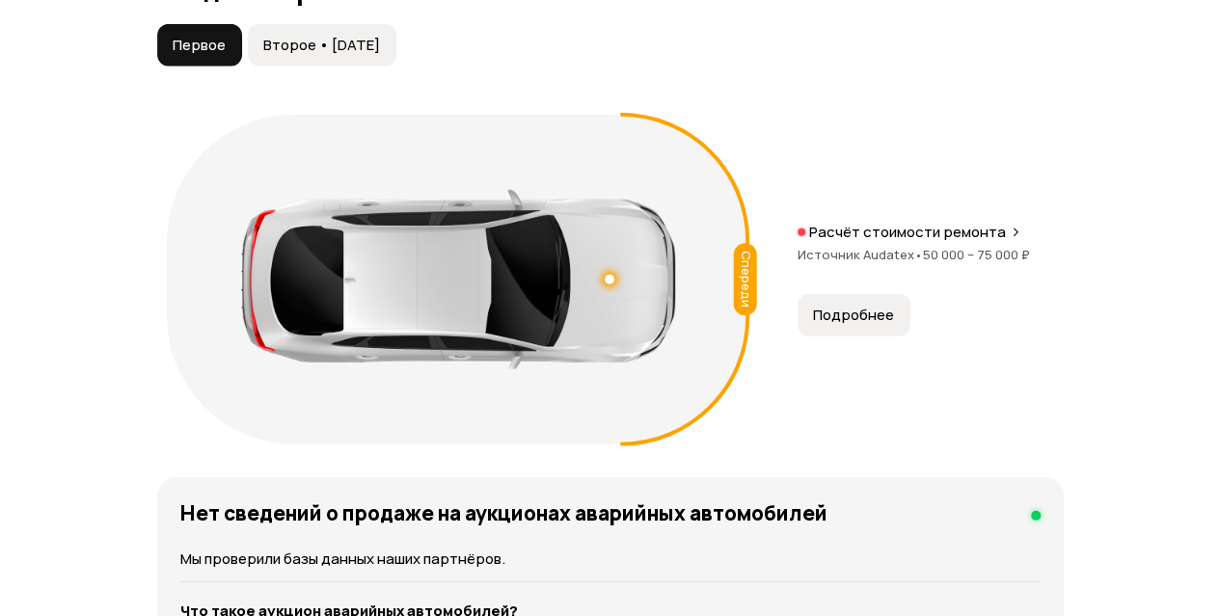
click at [382, 67] on button "Второе • 18 дек 2024" at bounding box center [322, 45] width 148 height 42
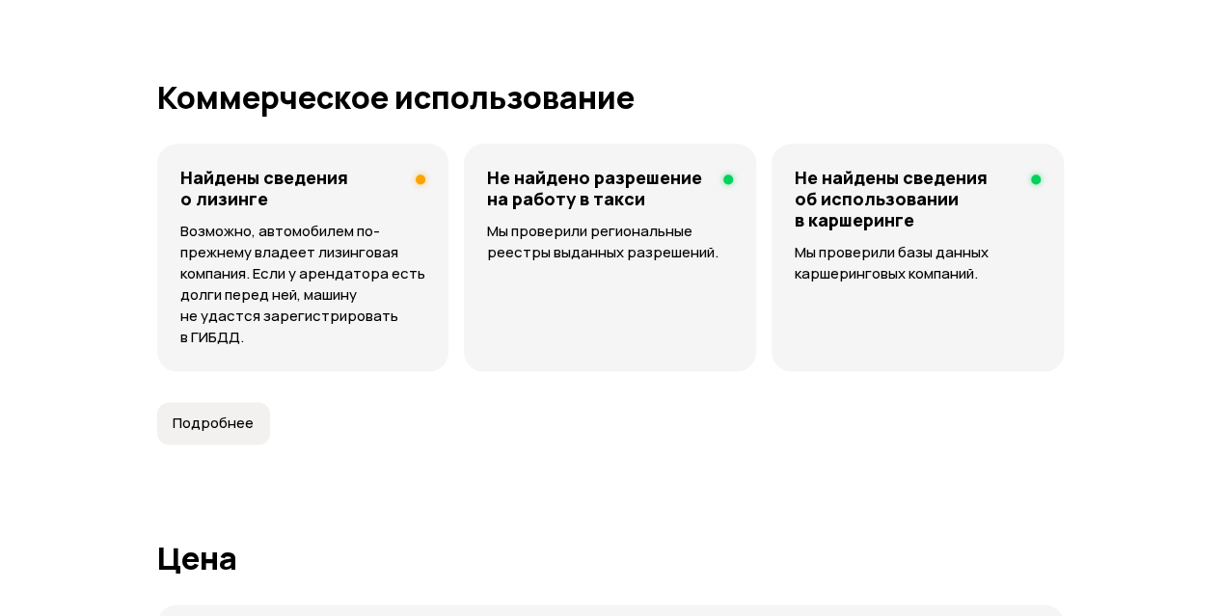
scroll to position [4918, 0]
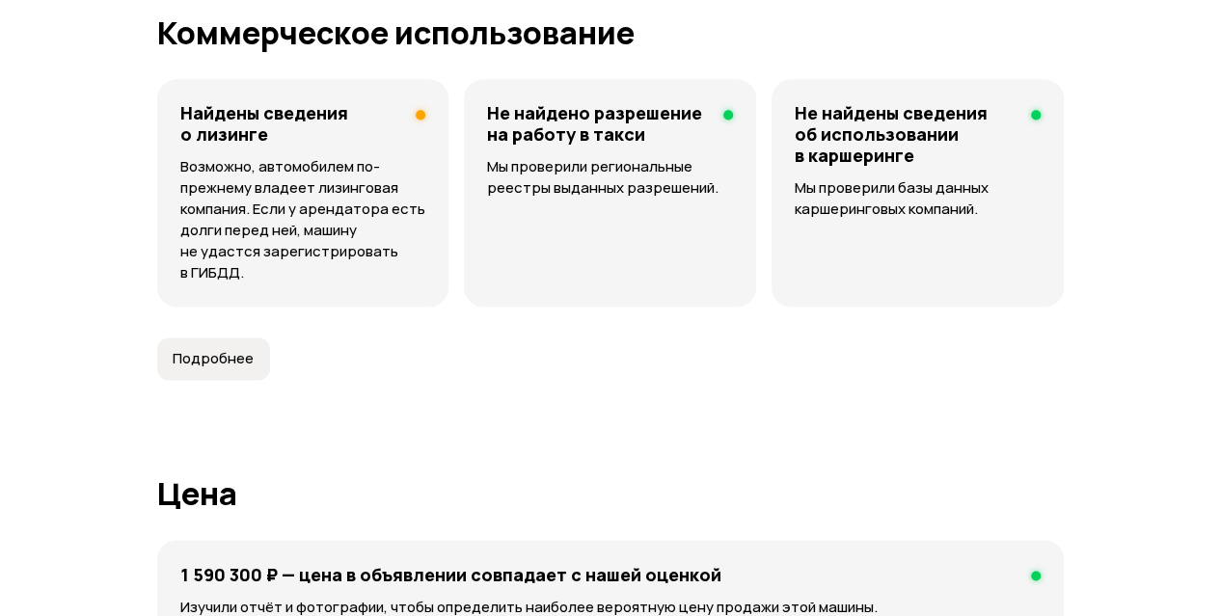
click at [307, 209] on p "Возможно, автомобилем по-прежнему владеет лизинговая компания. Если у арендатор…" at bounding box center [302, 219] width 245 height 127
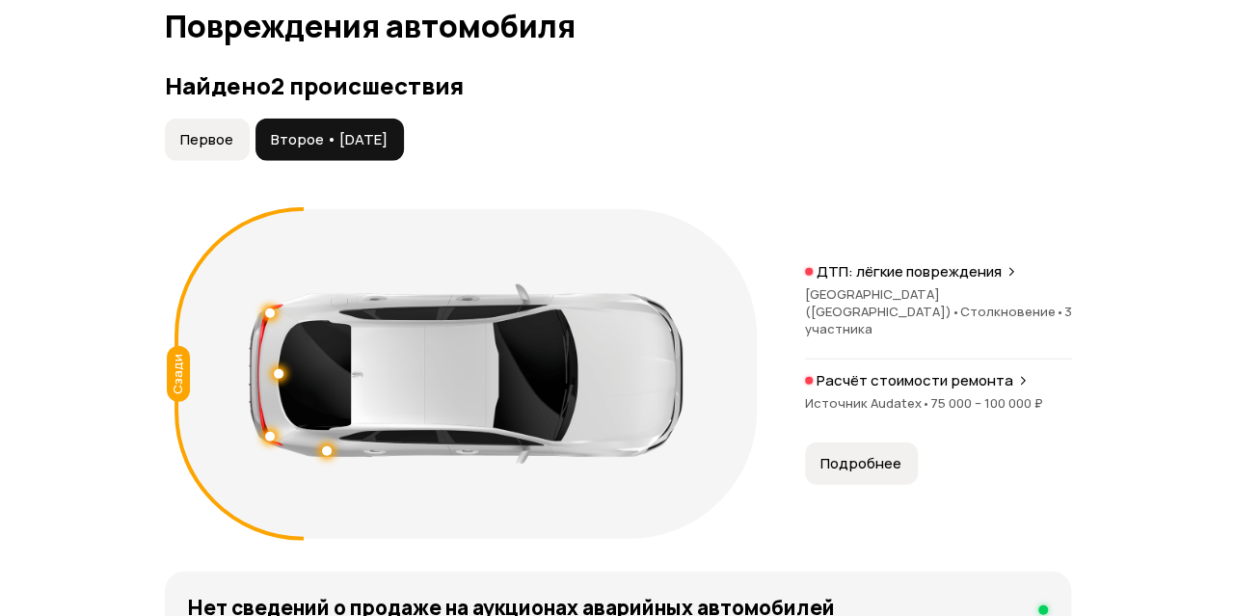
scroll to position [2218, 0]
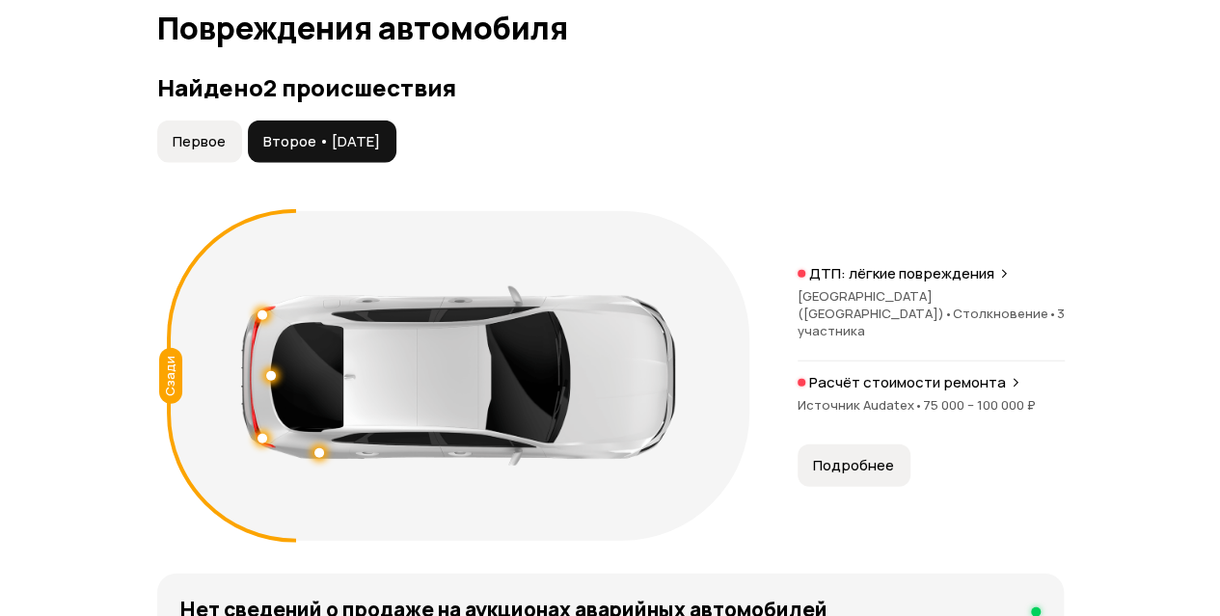
click at [912, 283] on p "ДТП: лёгкие повреждения" at bounding box center [901, 273] width 185 height 19
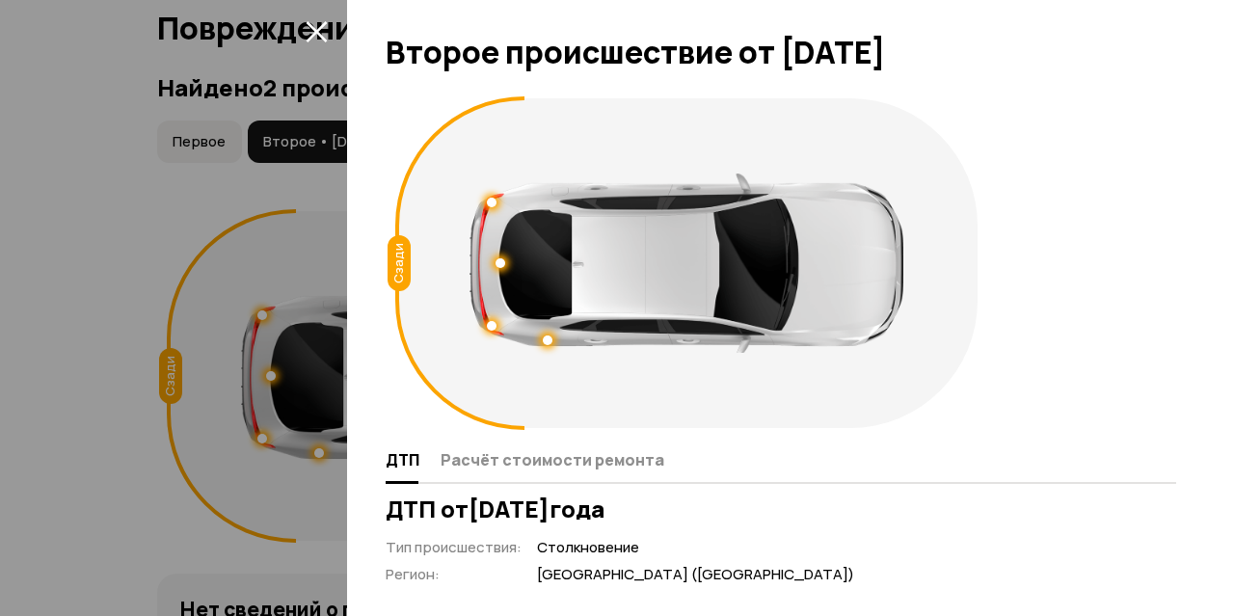
scroll to position [289, 0]
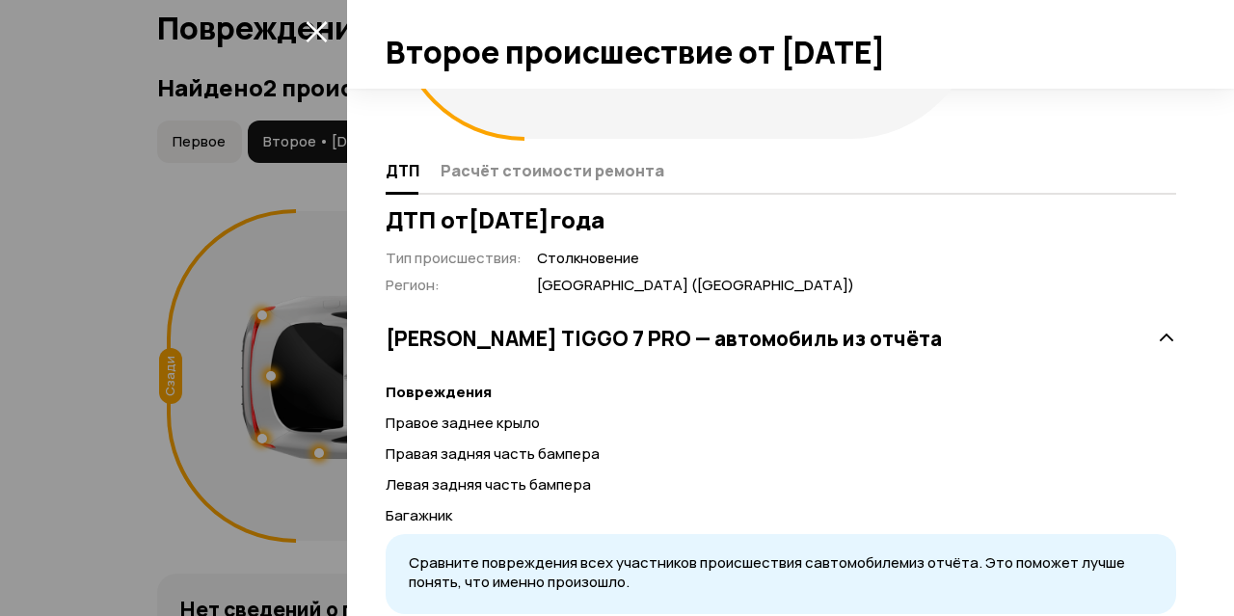
click at [319, 28] on icon "закрыть" at bounding box center [316, 31] width 21 height 21
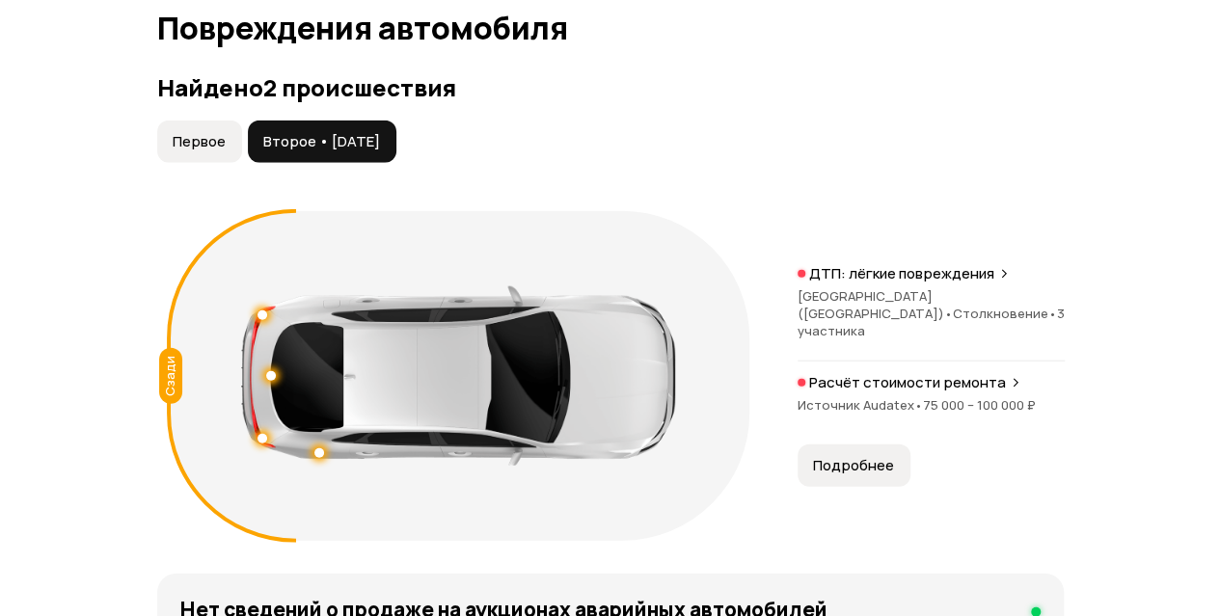
click at [858, 392] on p "Расчёт стоимости ремонта" at bounding box center [907, 382] width 197 height 19
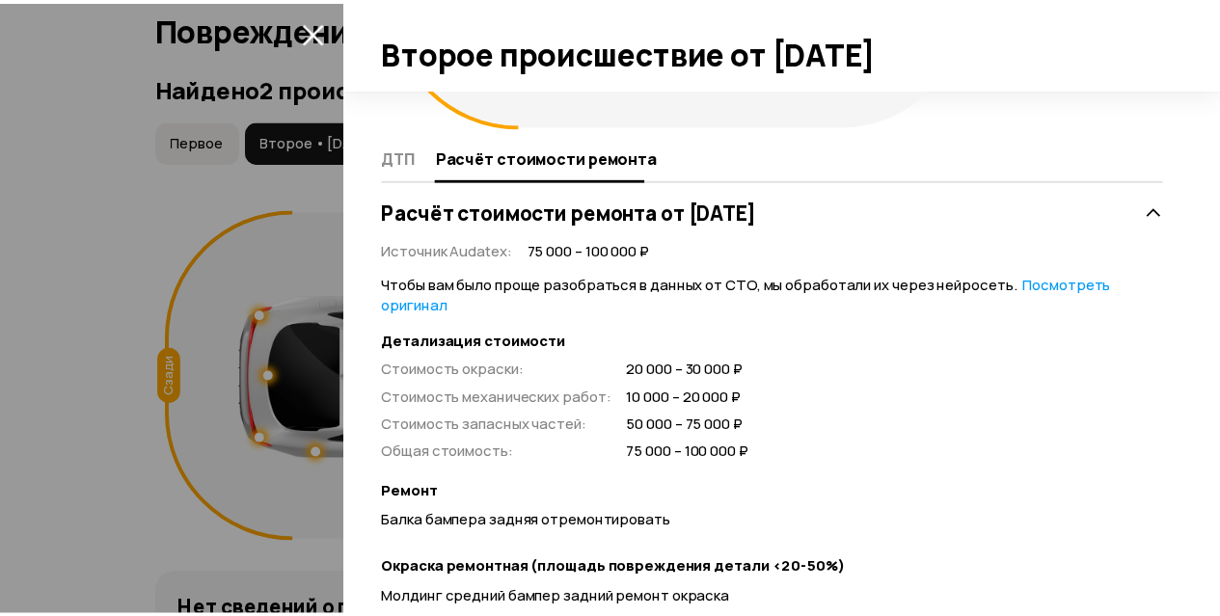
scroll to position [193, 0]
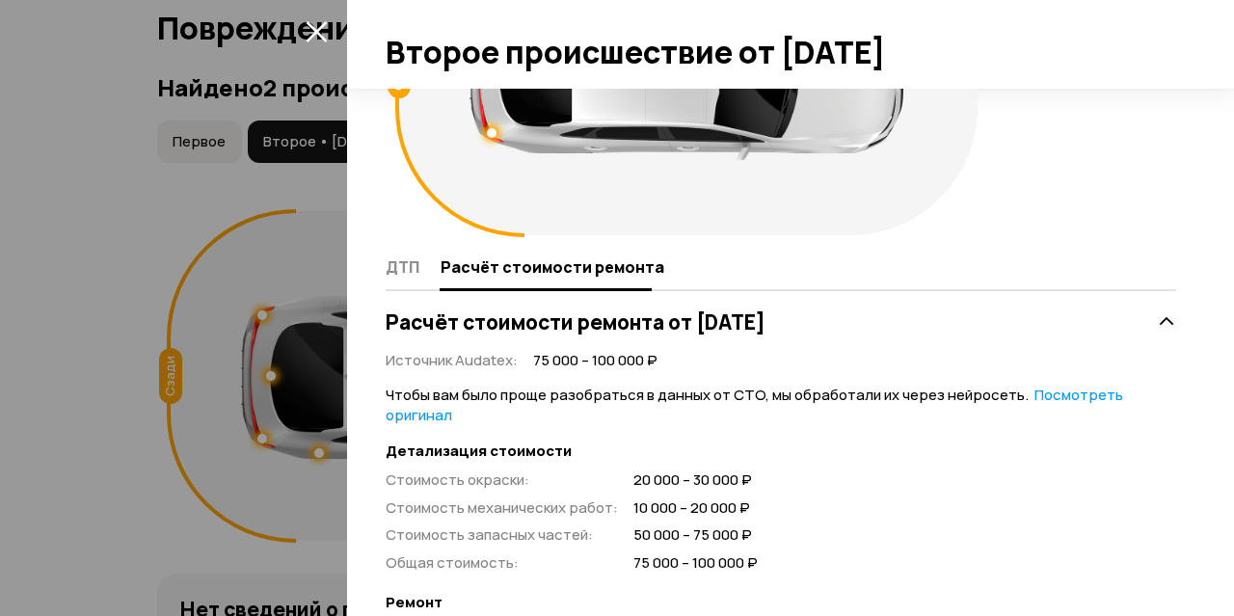
click at [318, 26] on icon "закрыть" at bounding box center [317, 31] width 22 height 22
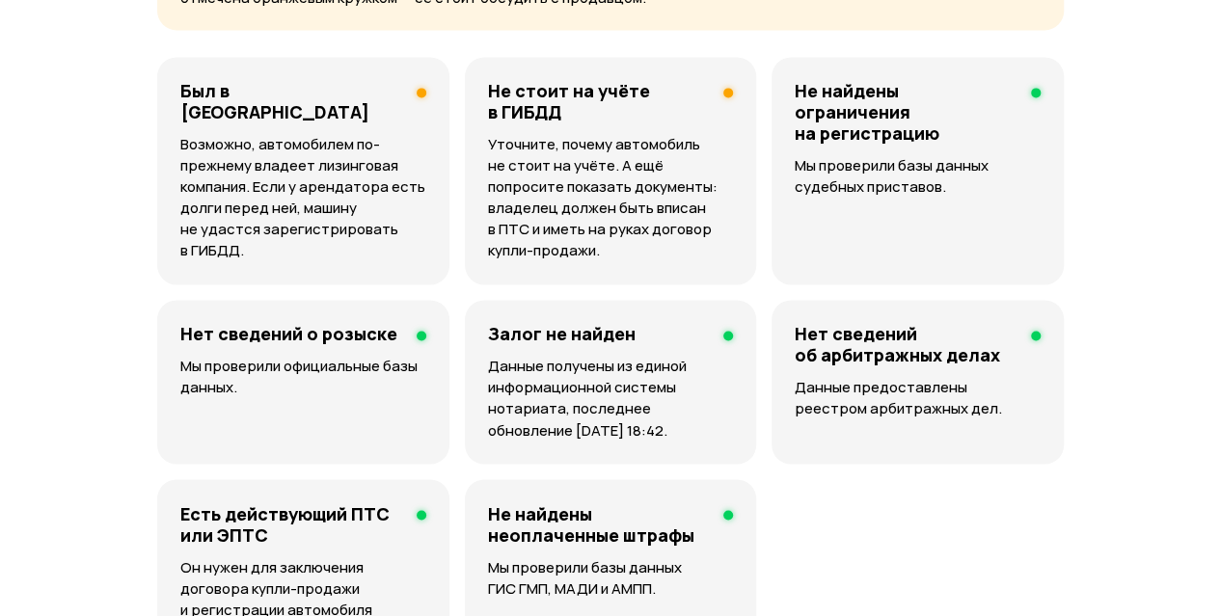
scroll to position [1157, 0]
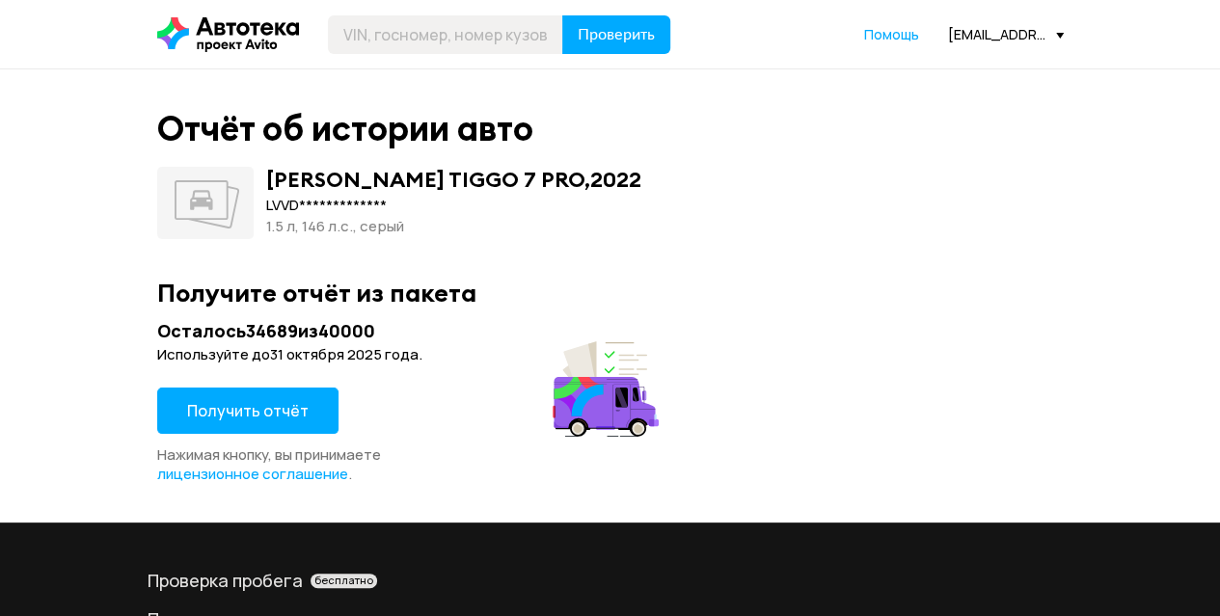
click at [287, 411] on span "Получить отчёт" at bounding box center [247, 410] width 121 height 21
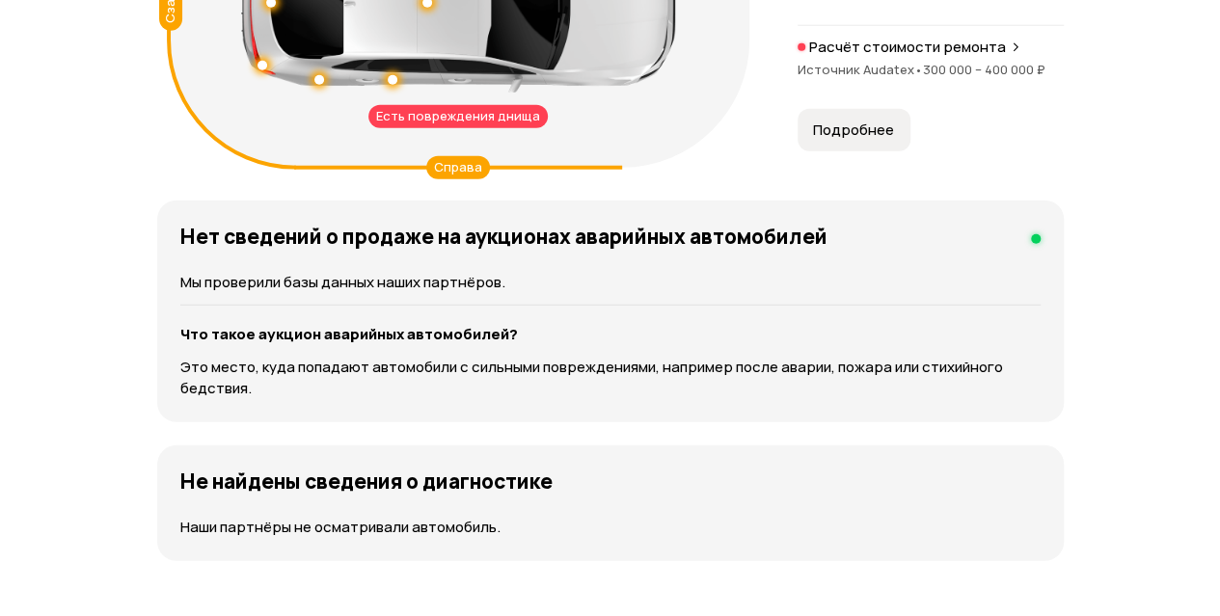
scroll to position [2025, 0]
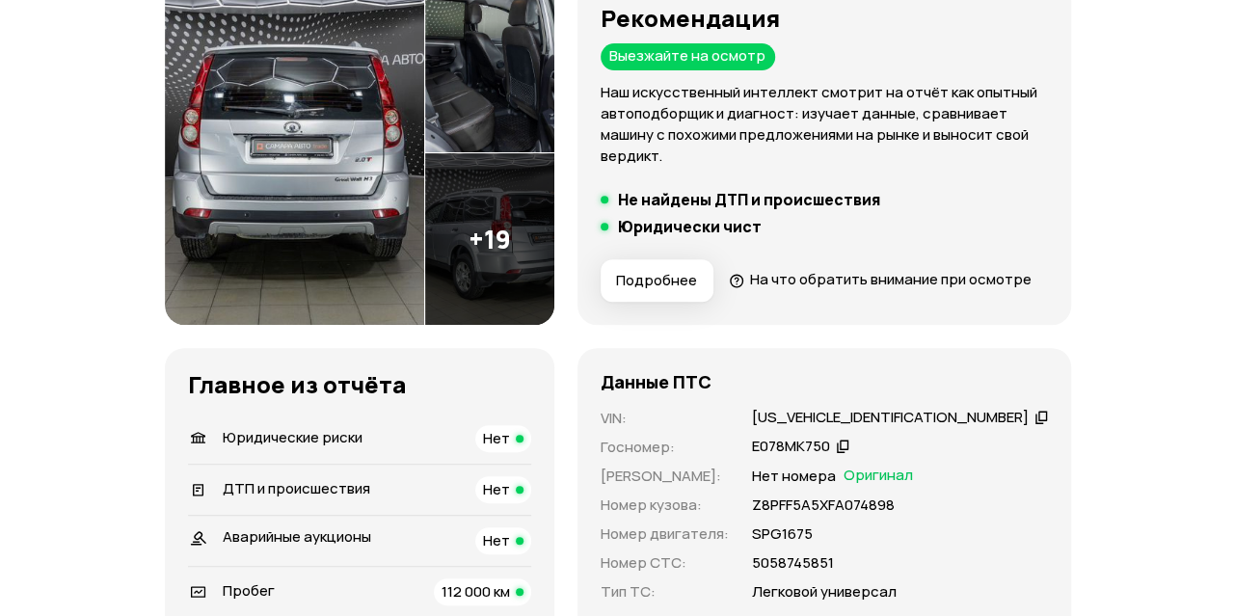
scroll to position [96, 0]
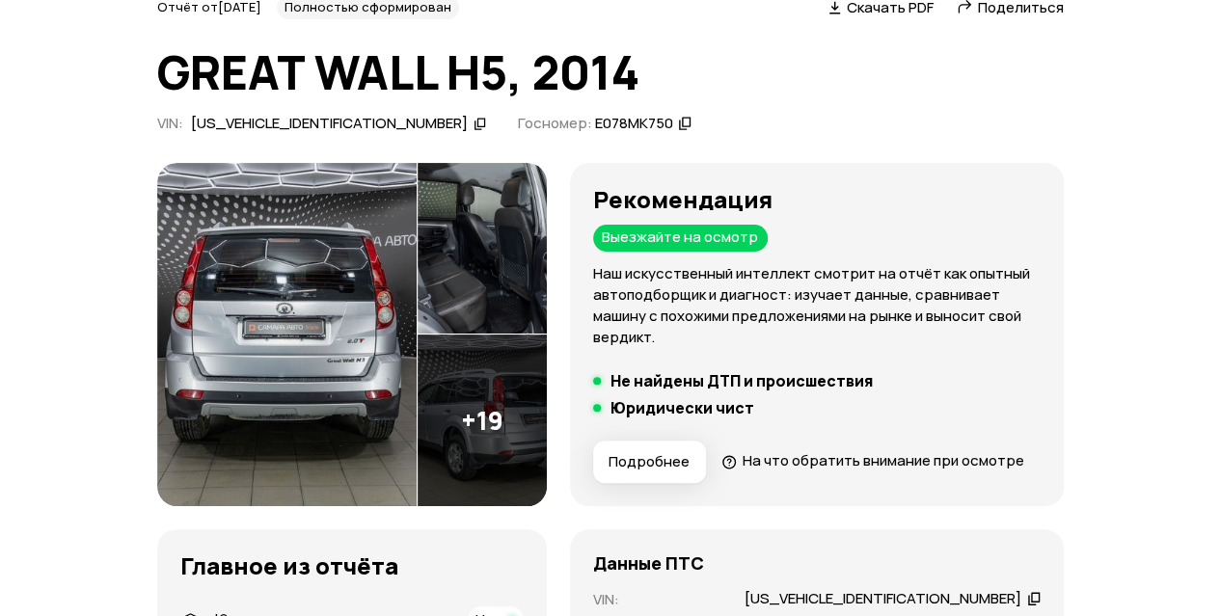
click at [517, 247] on img at bounding box center [482, 249] width 129 height 172
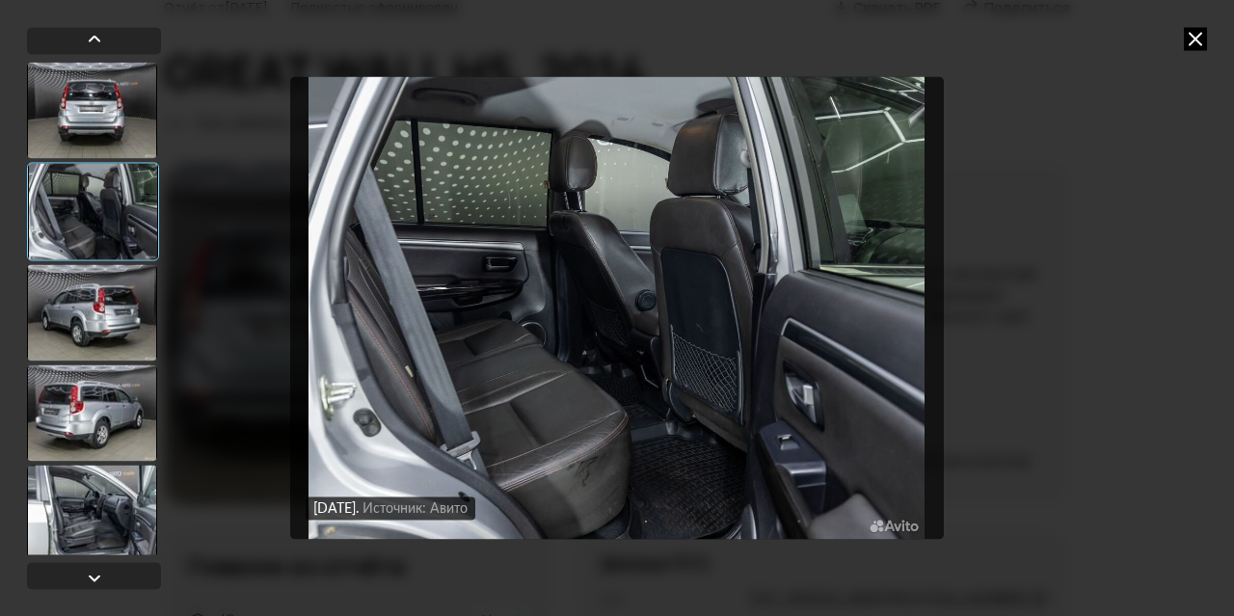
click at [147, 502] on div at bounding box center [92, 513] width 130 height 96
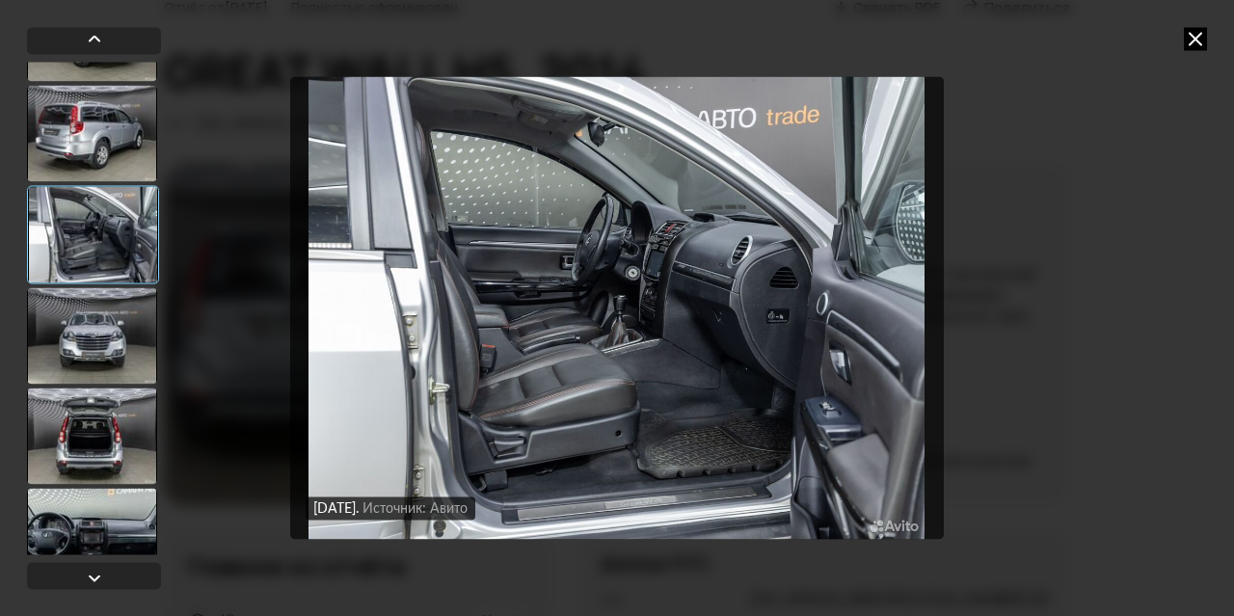
scroll to position [386, 0]
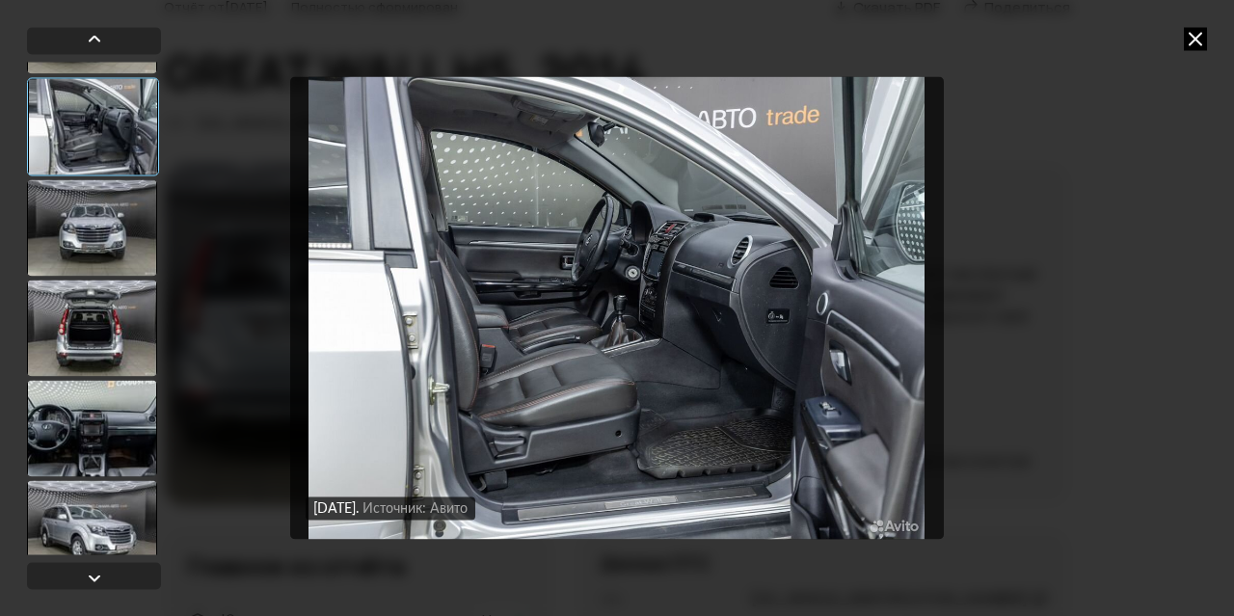
click at [134, 401] on div at bounding box center [92, 428] width 130 height 96
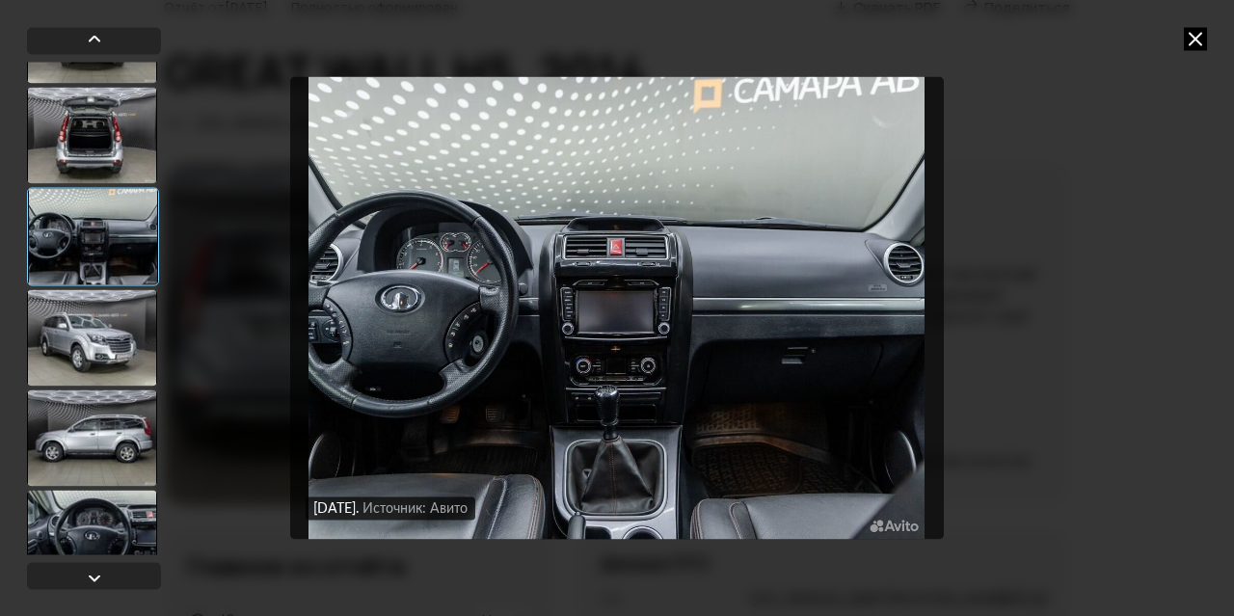
scroll to position [579, 0]
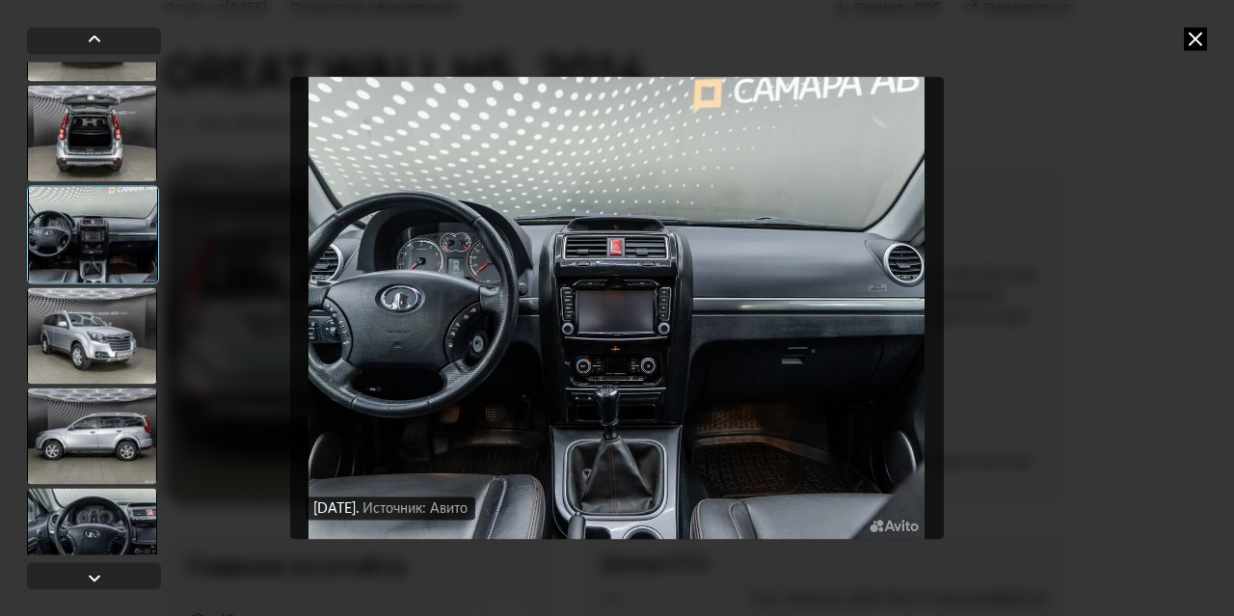
click at [138, 322] on div at bounding box center [92, 335] width 130 height 96
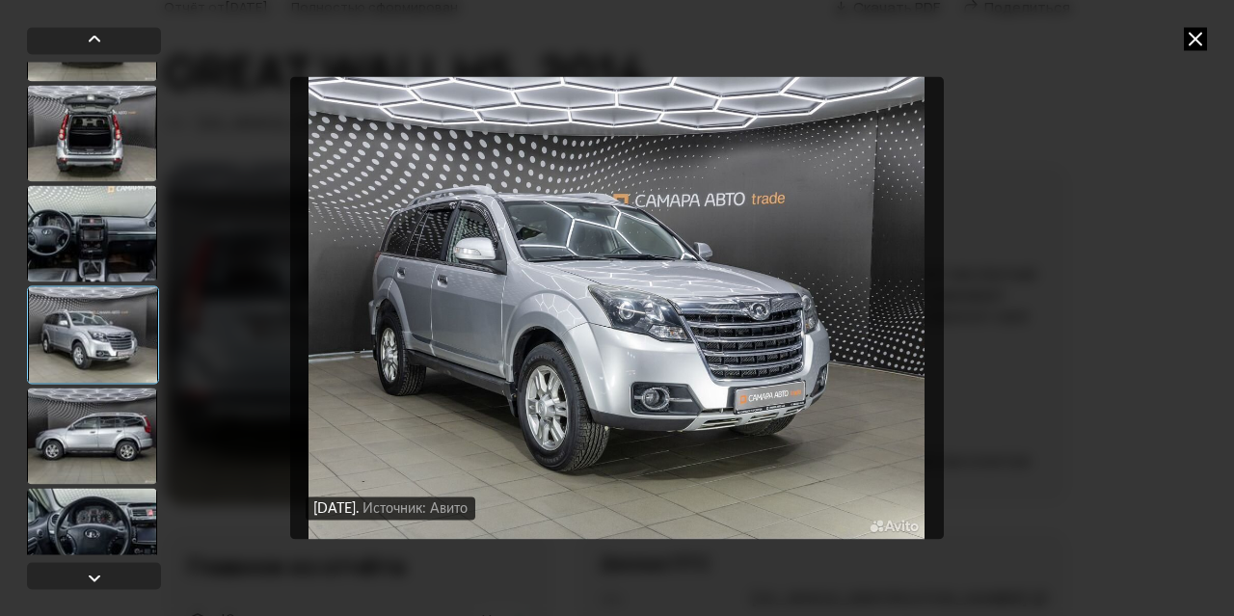
scroll to position [771, 0]
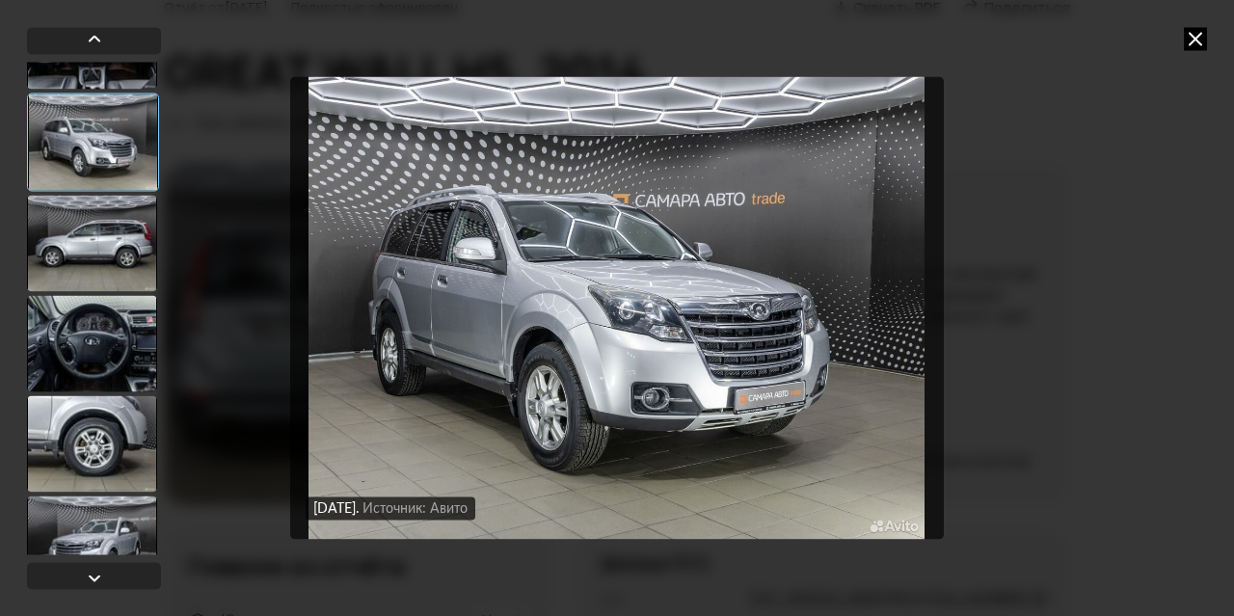
click at [150, 240] on div at bounding box center [92, 243] width 130 height 96
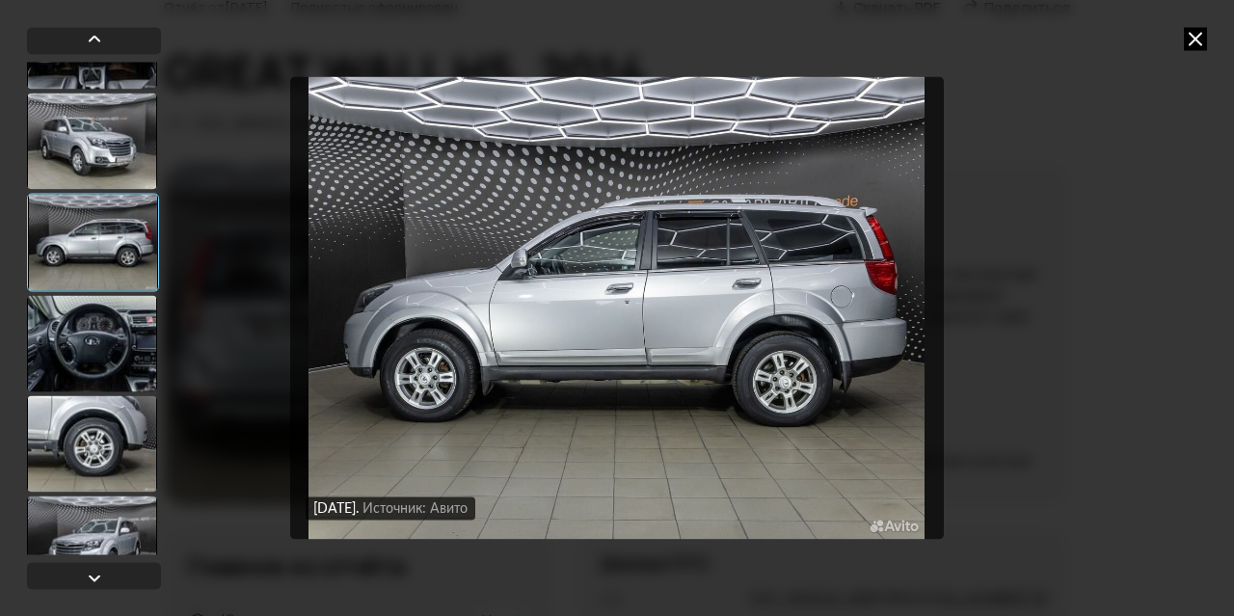
click at [138, 331] on div at bounding box center [92, 343] width 130 height 96
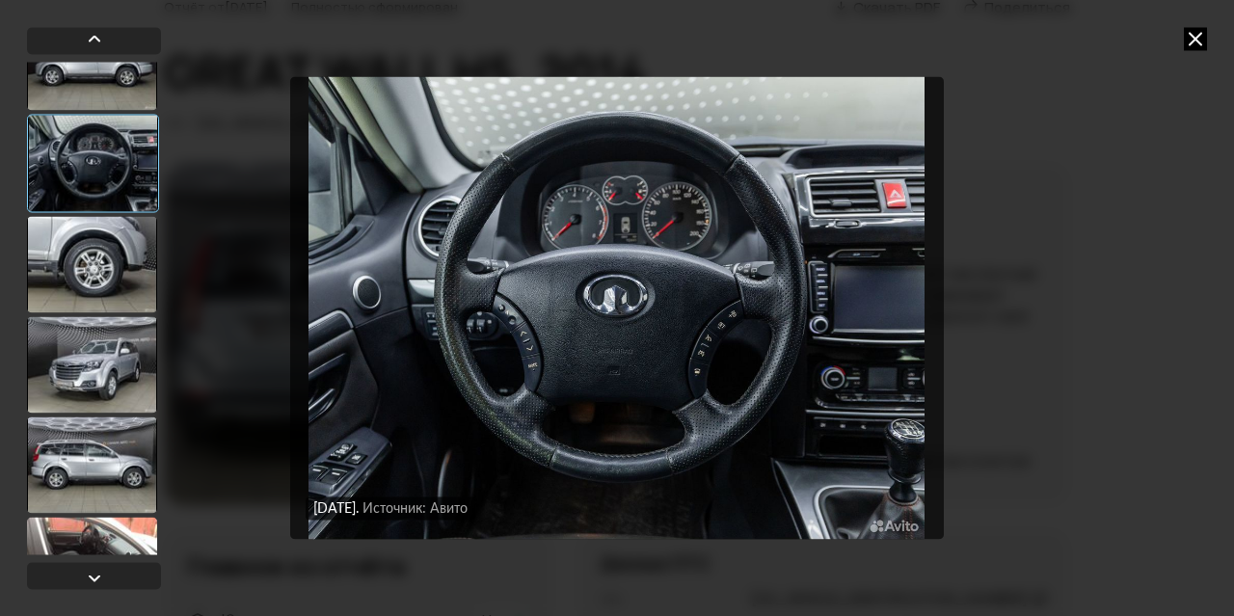
scroll to position [964, 0]
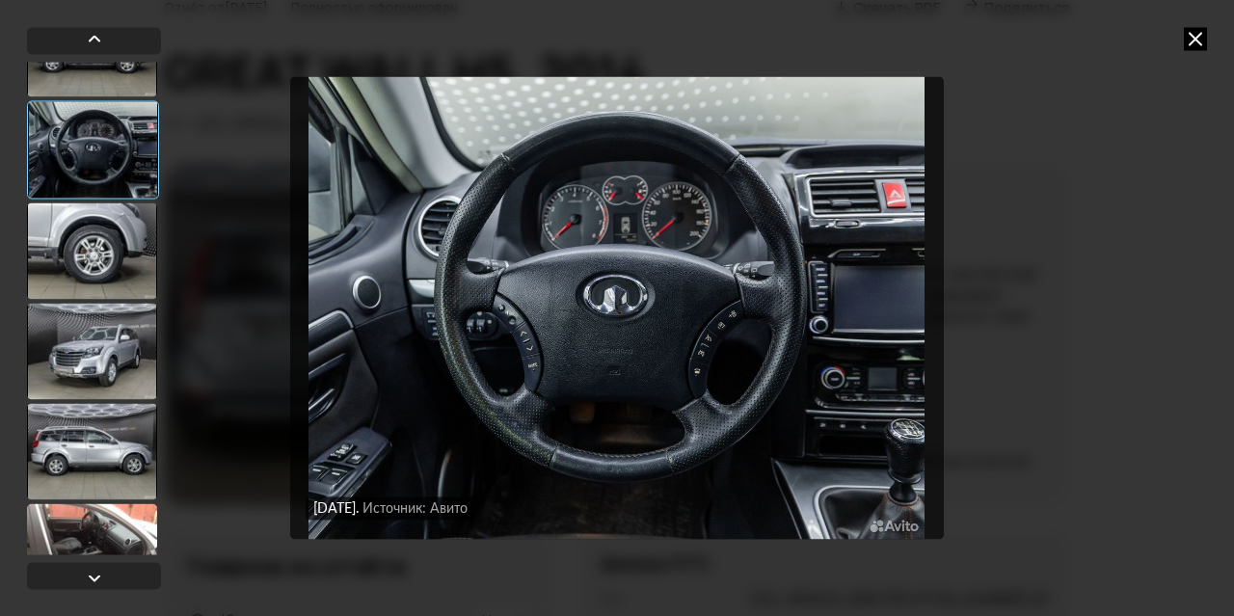
click at [131, 361] on div at bounding box center [92, 351] width 130 height 96
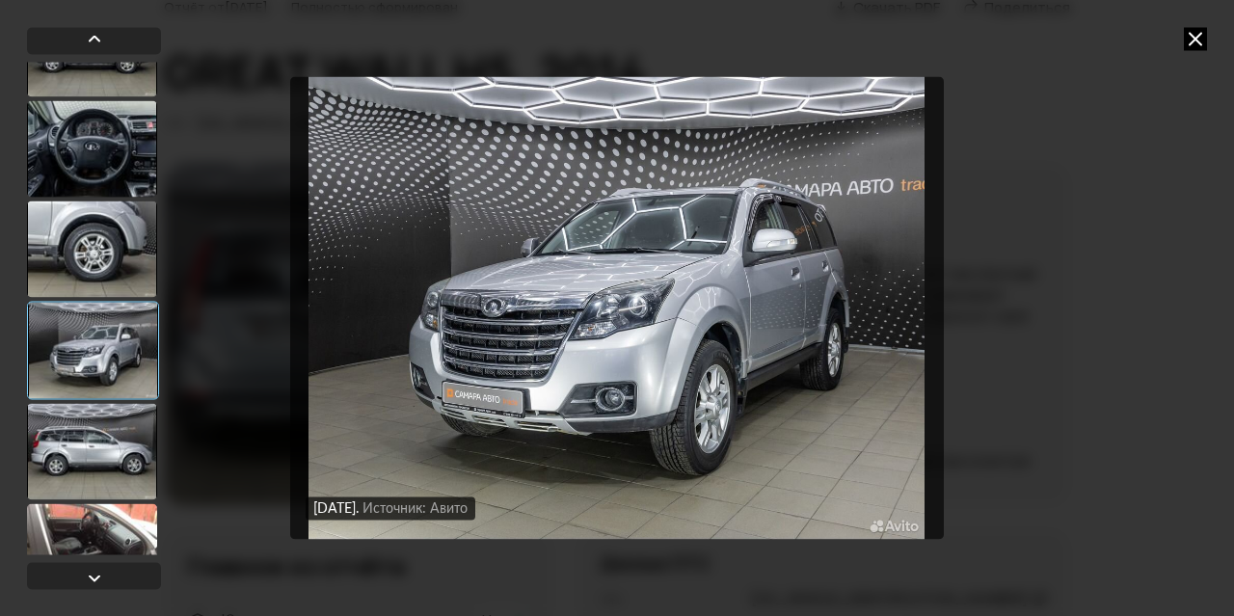
click at [125, 437] on div at bounding box center [92, 451] width 130 height 96
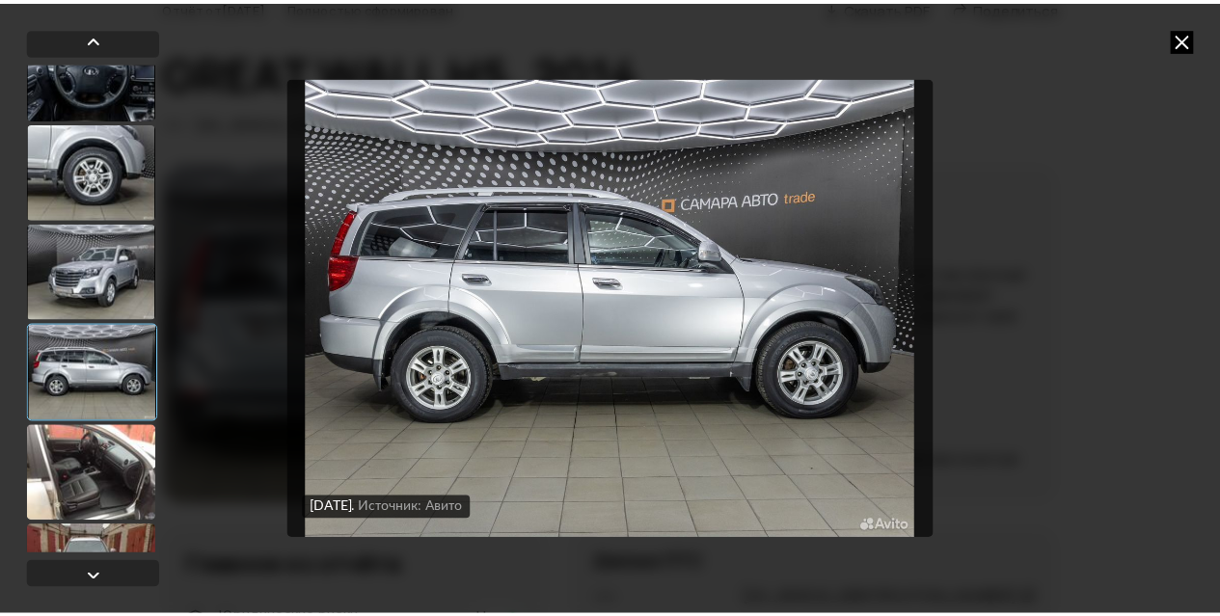
scroll to position [1157, 0]
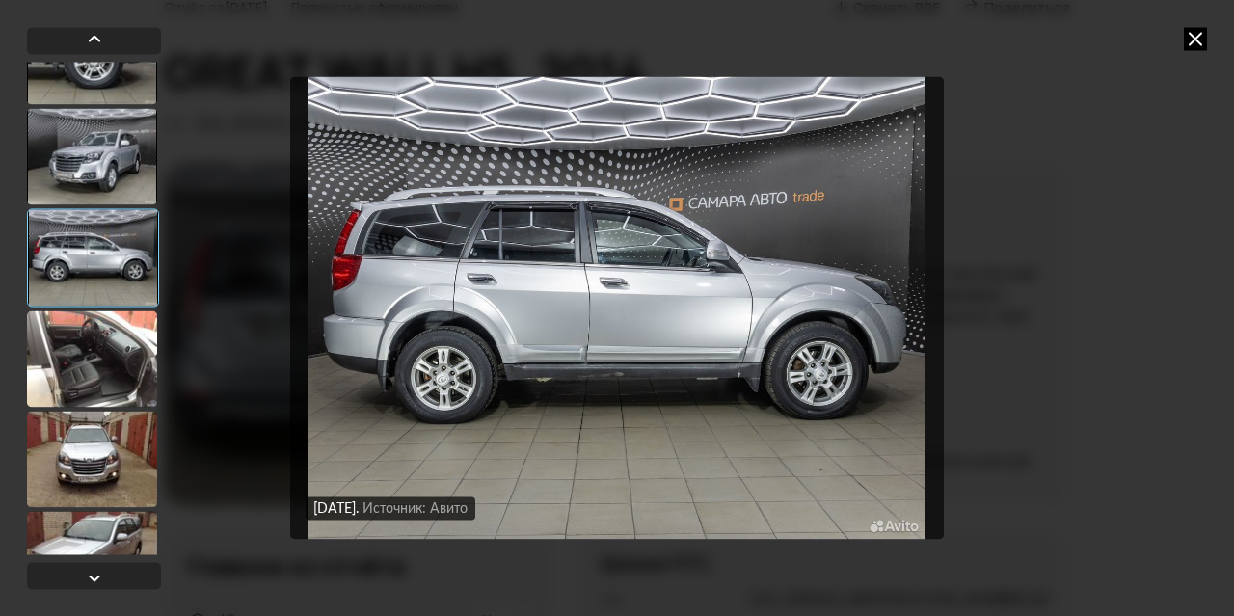
click at [118, 364] on div at bounding box center [92, 358] width 130 height 96
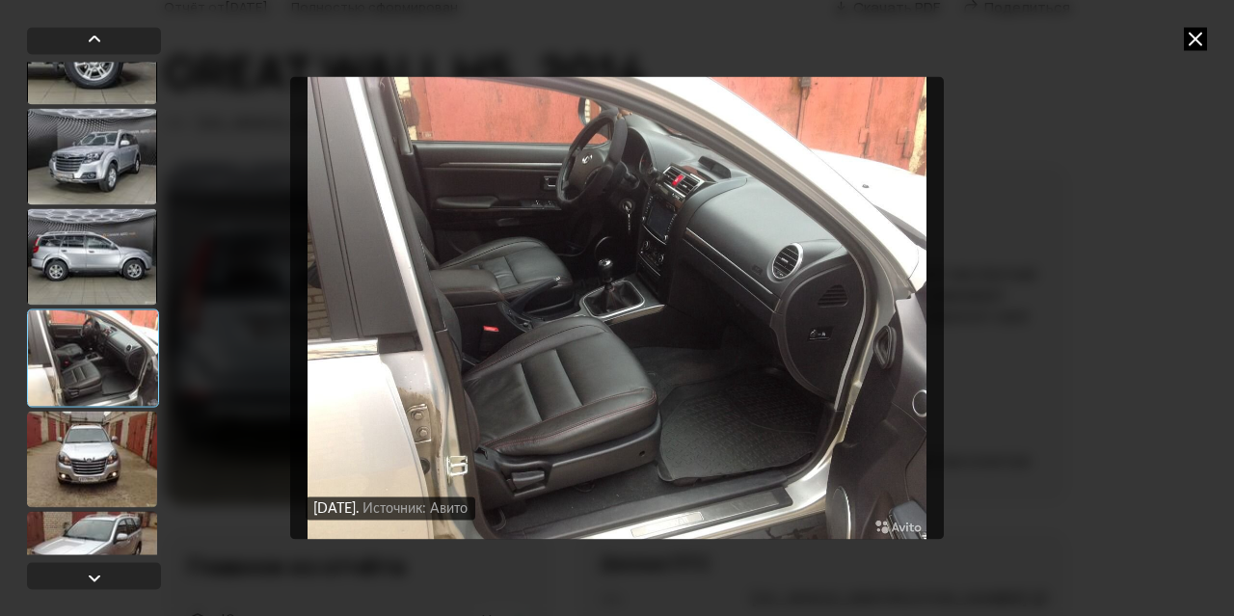
click at [1196, 38] on icon at bounding box center [1195, 38] width 23 height 23
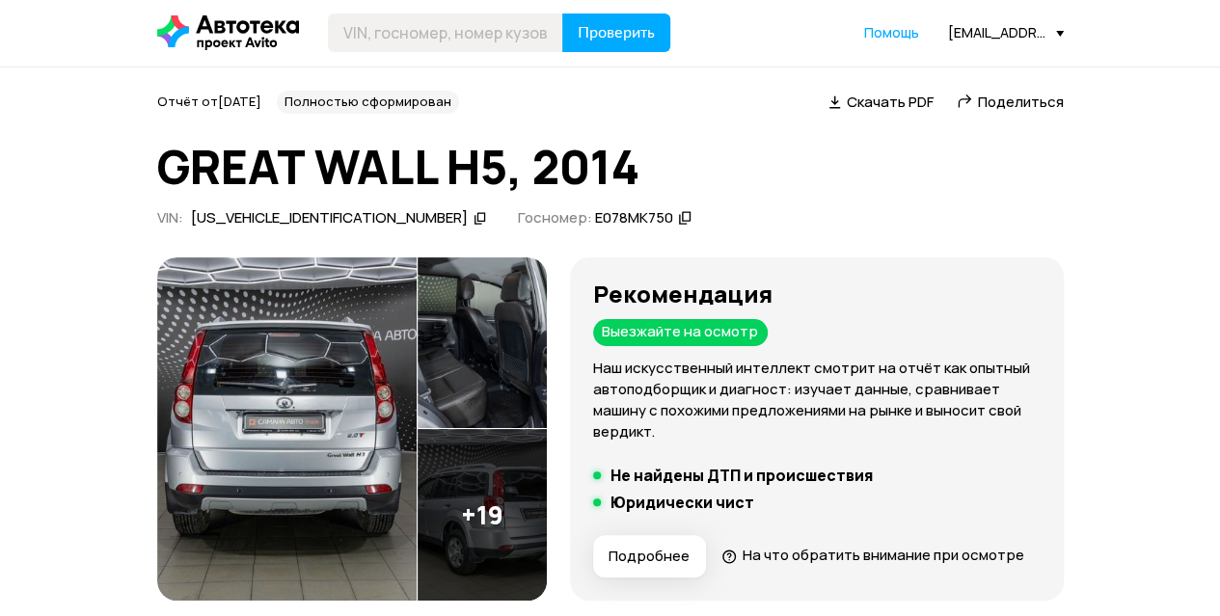
scroll to position [0, 0]
